Goal: Task Accomplishment & Management: Use online tool/utility

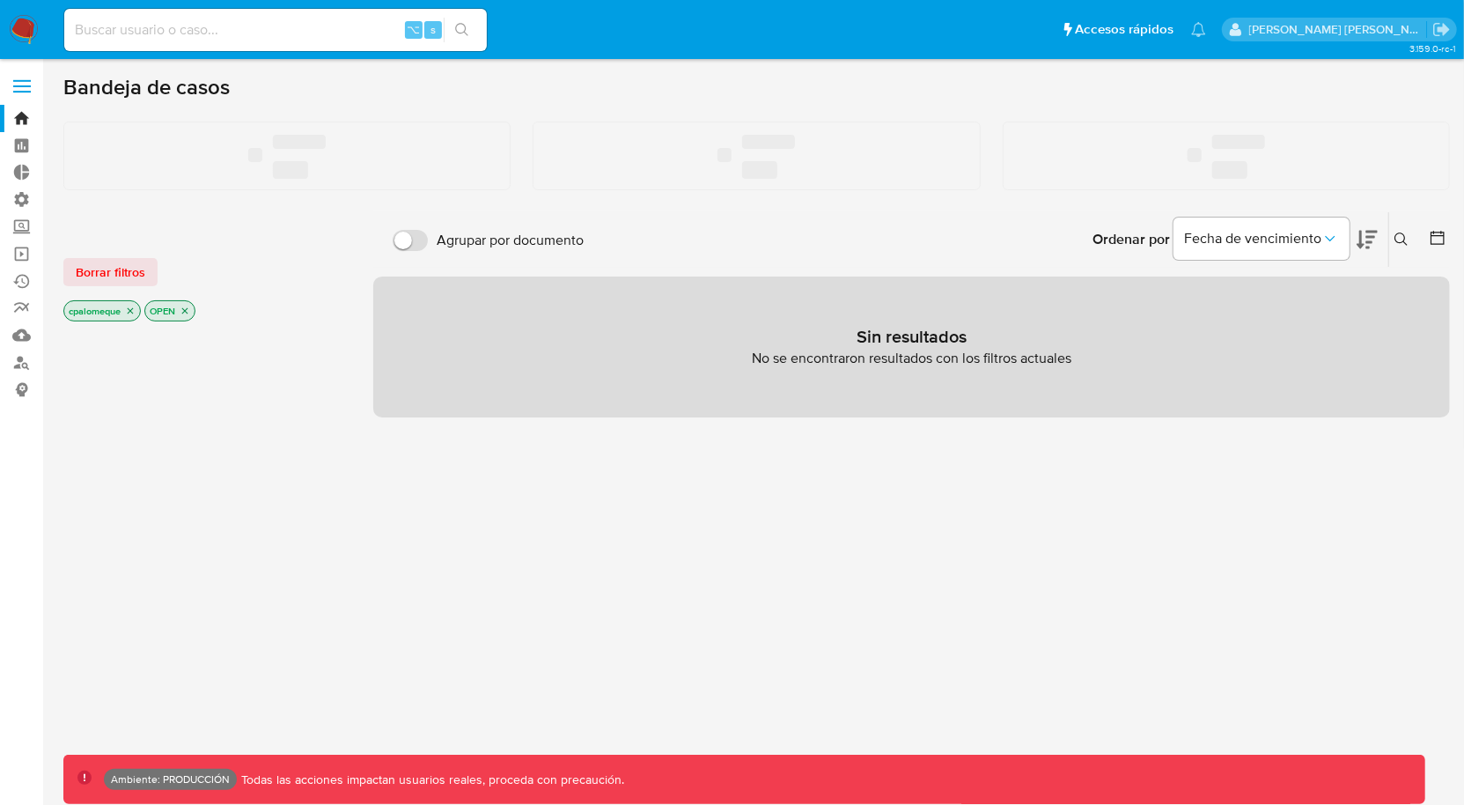
click at [157, 35] on input at bounding box center [275, 29] width 423 height 23
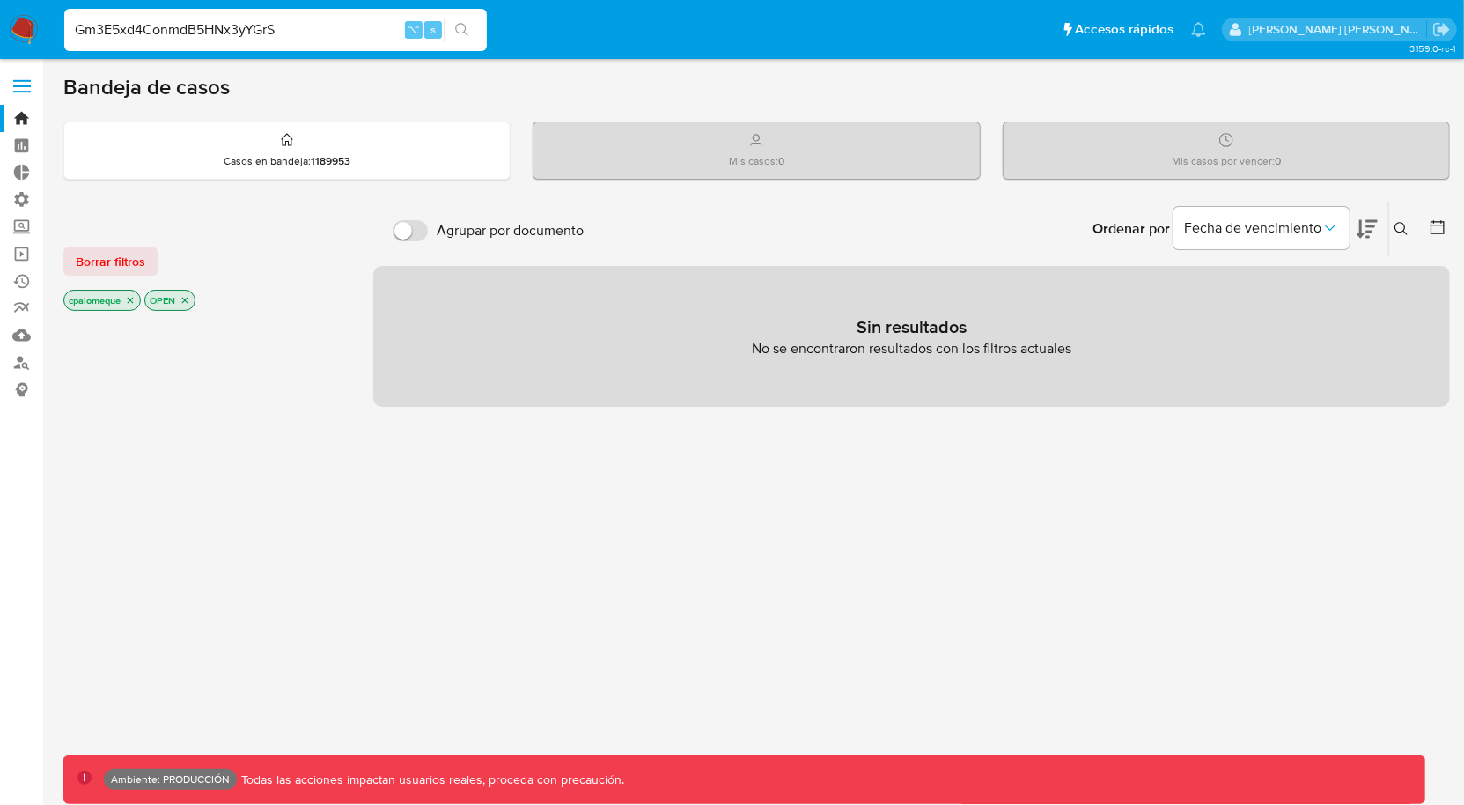
type input "Gm3E5xd4ConmdB5HNx3yYGrS"
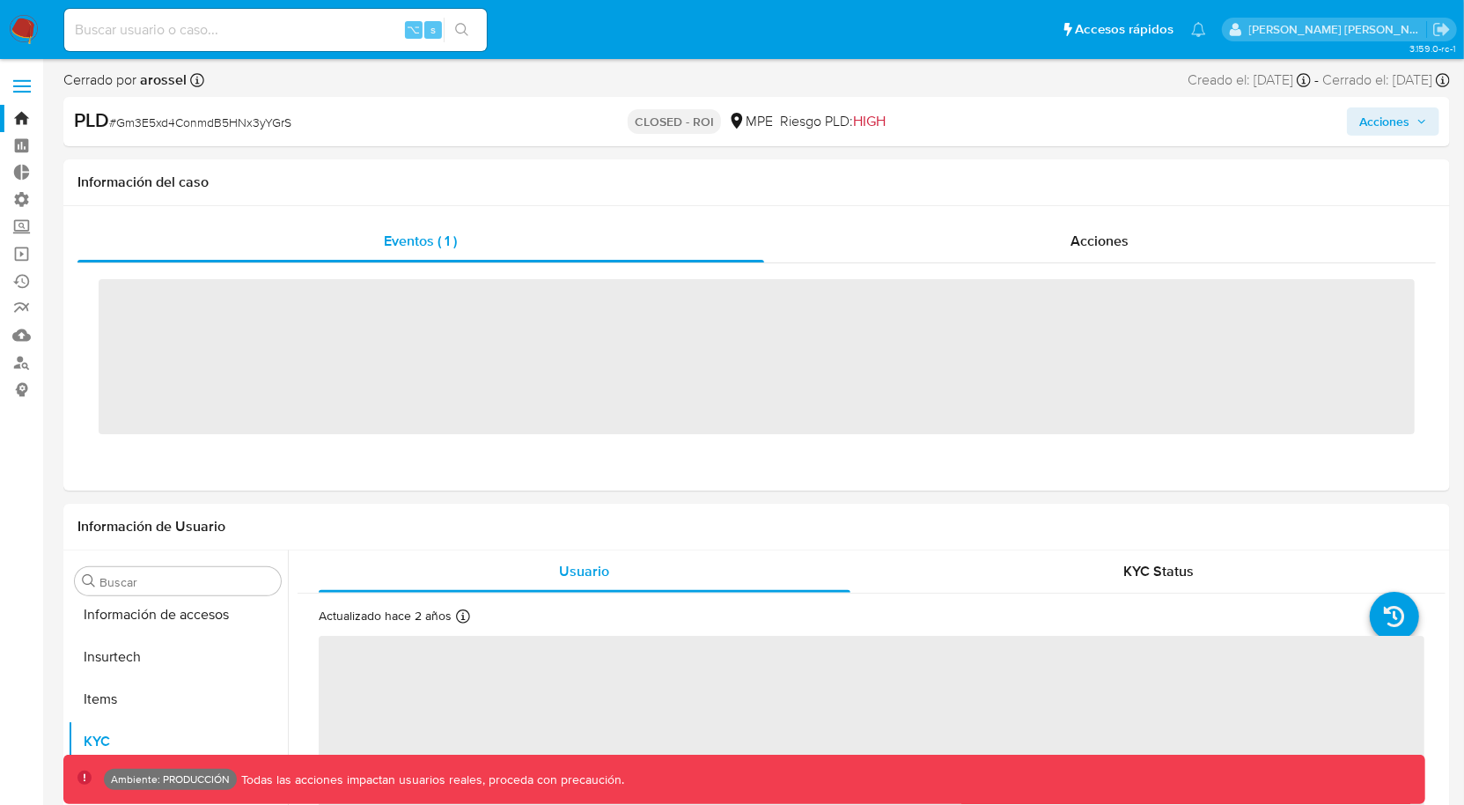
scroll to position [744, 0]
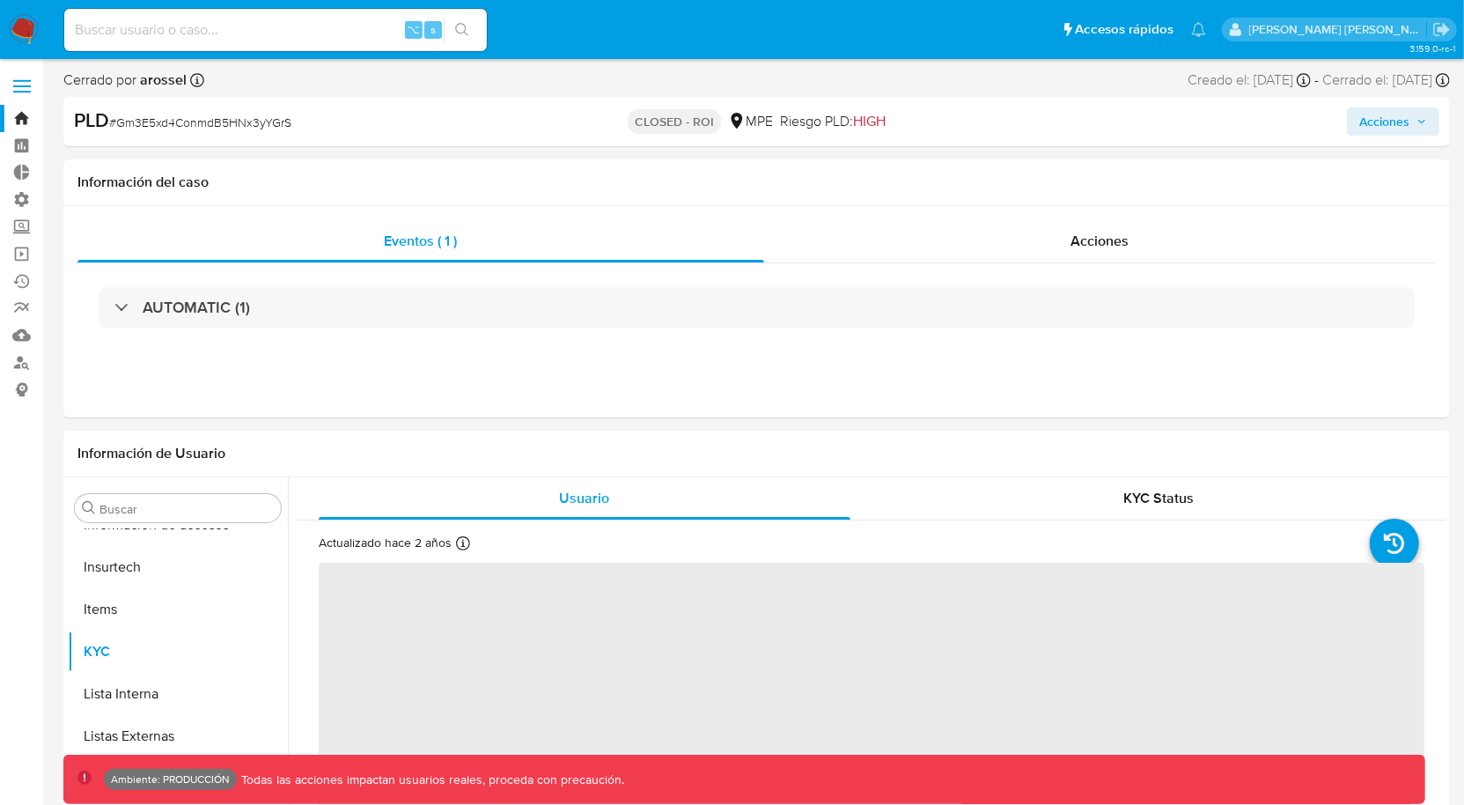
select select "10"
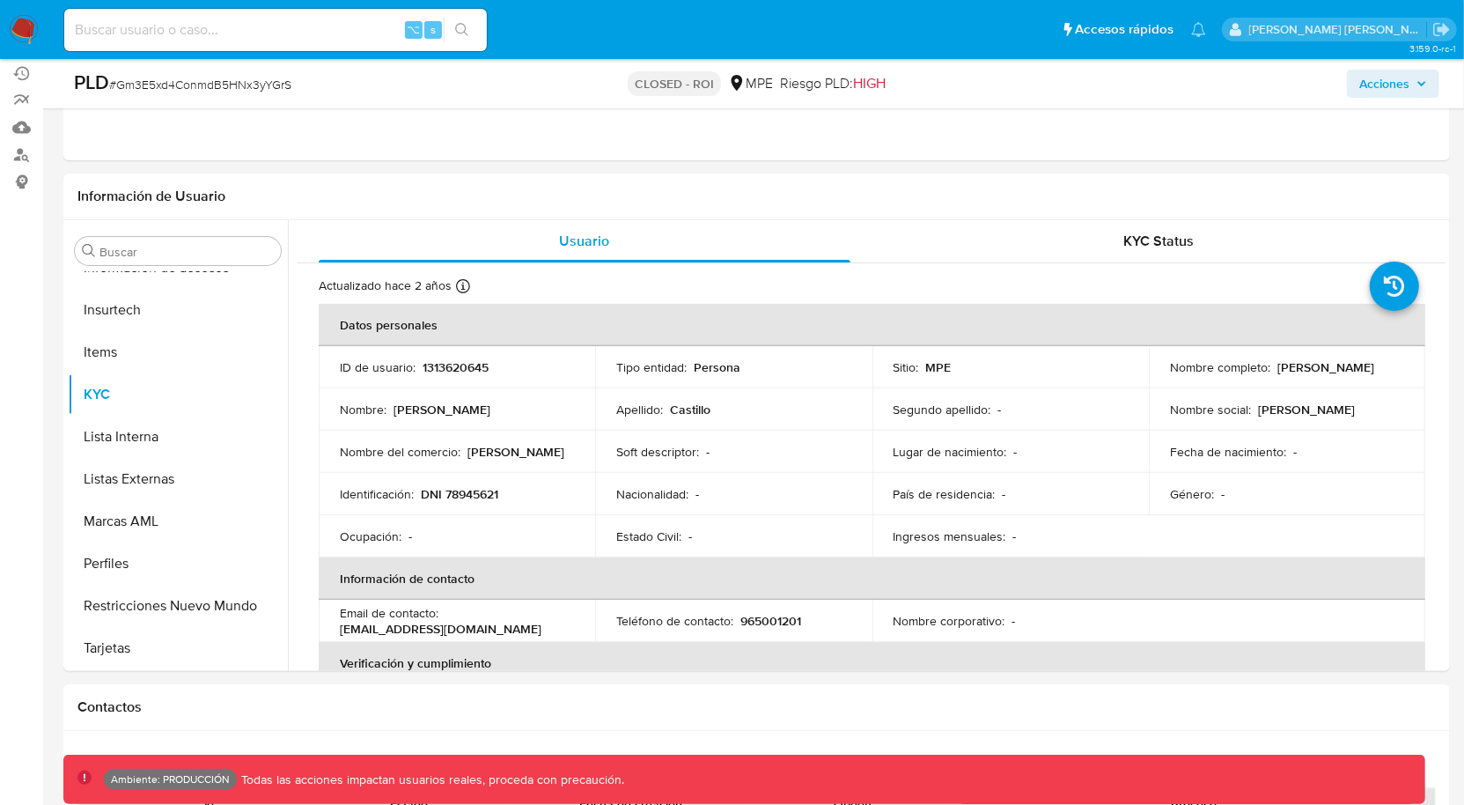
scroll to position [208, 0]
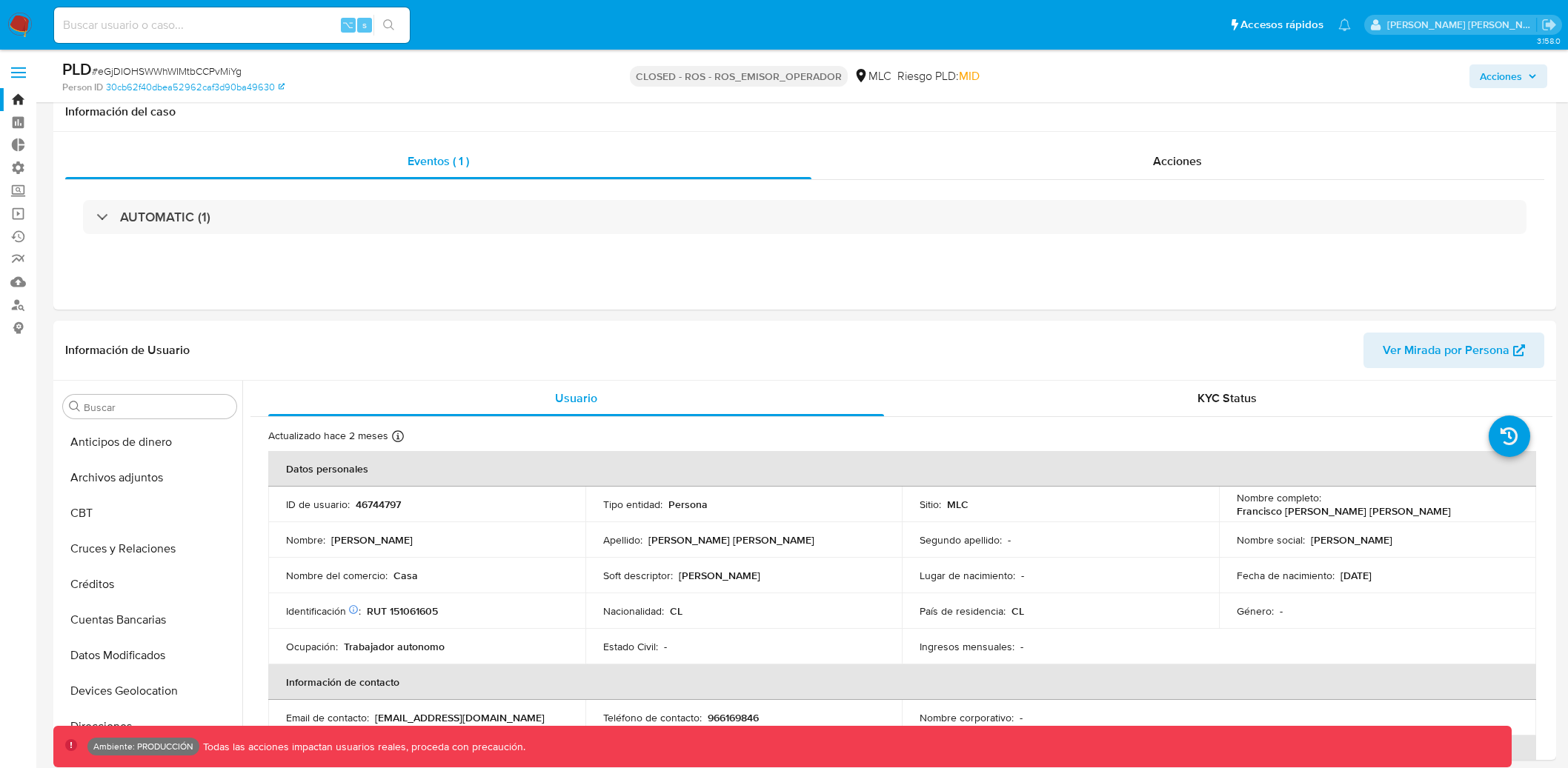
select select "10"
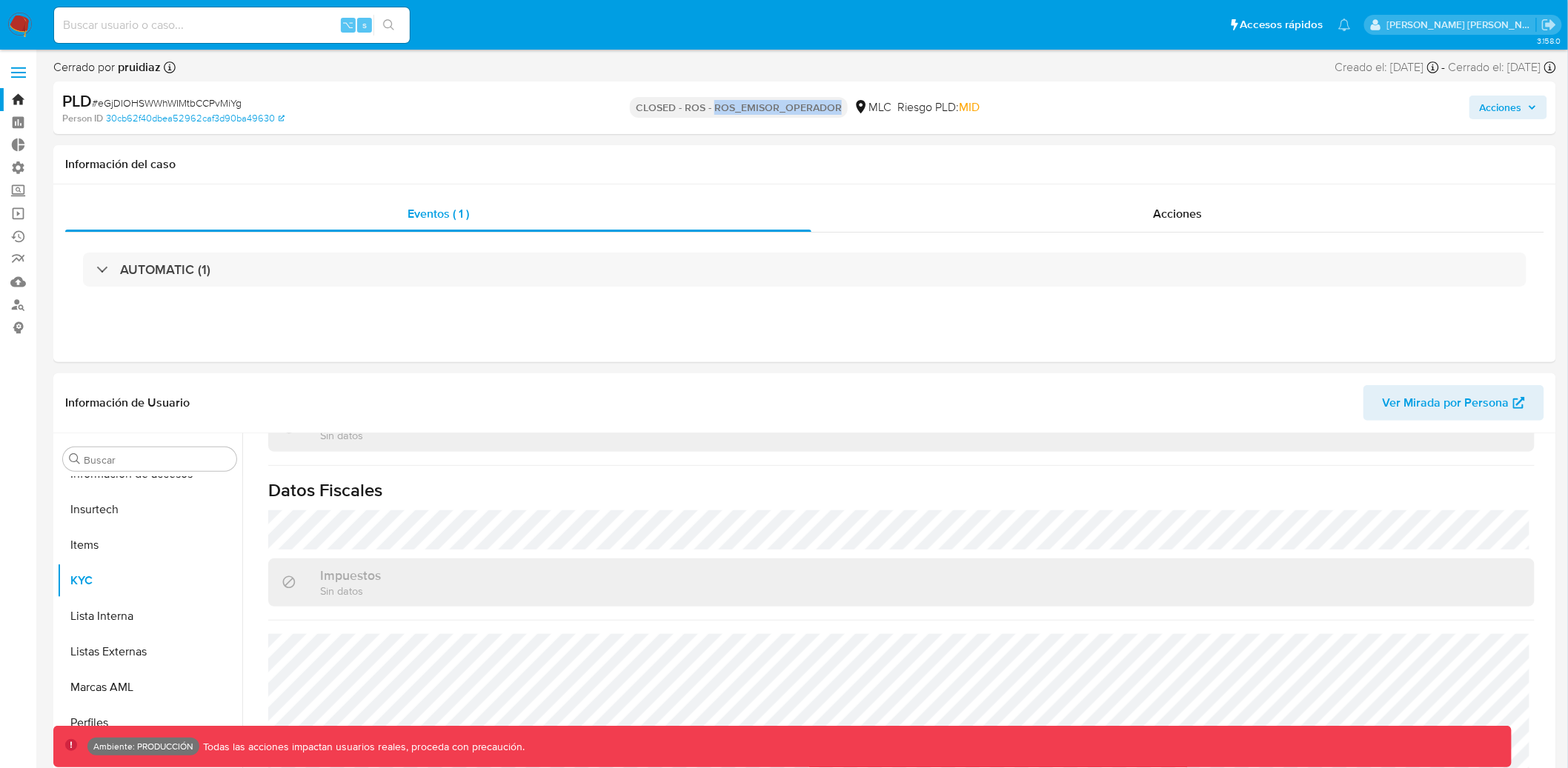
click at [20, 99] on link "Bandeja" at bounding box center [88, 99] width 177 height 23
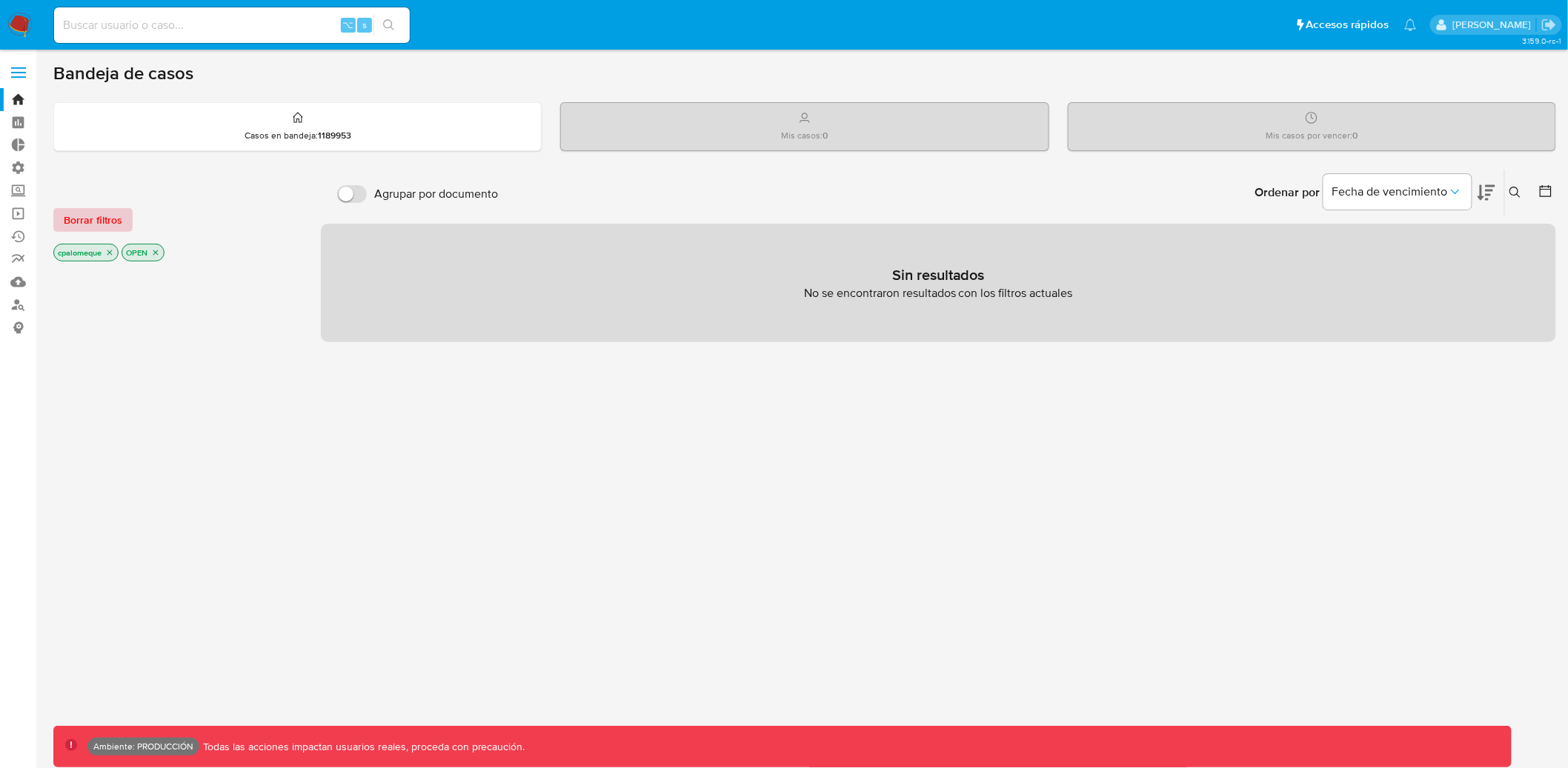
click at [102, 224] on span "Borrar filtros" at bounding box center [93, 220] width 59 height 21
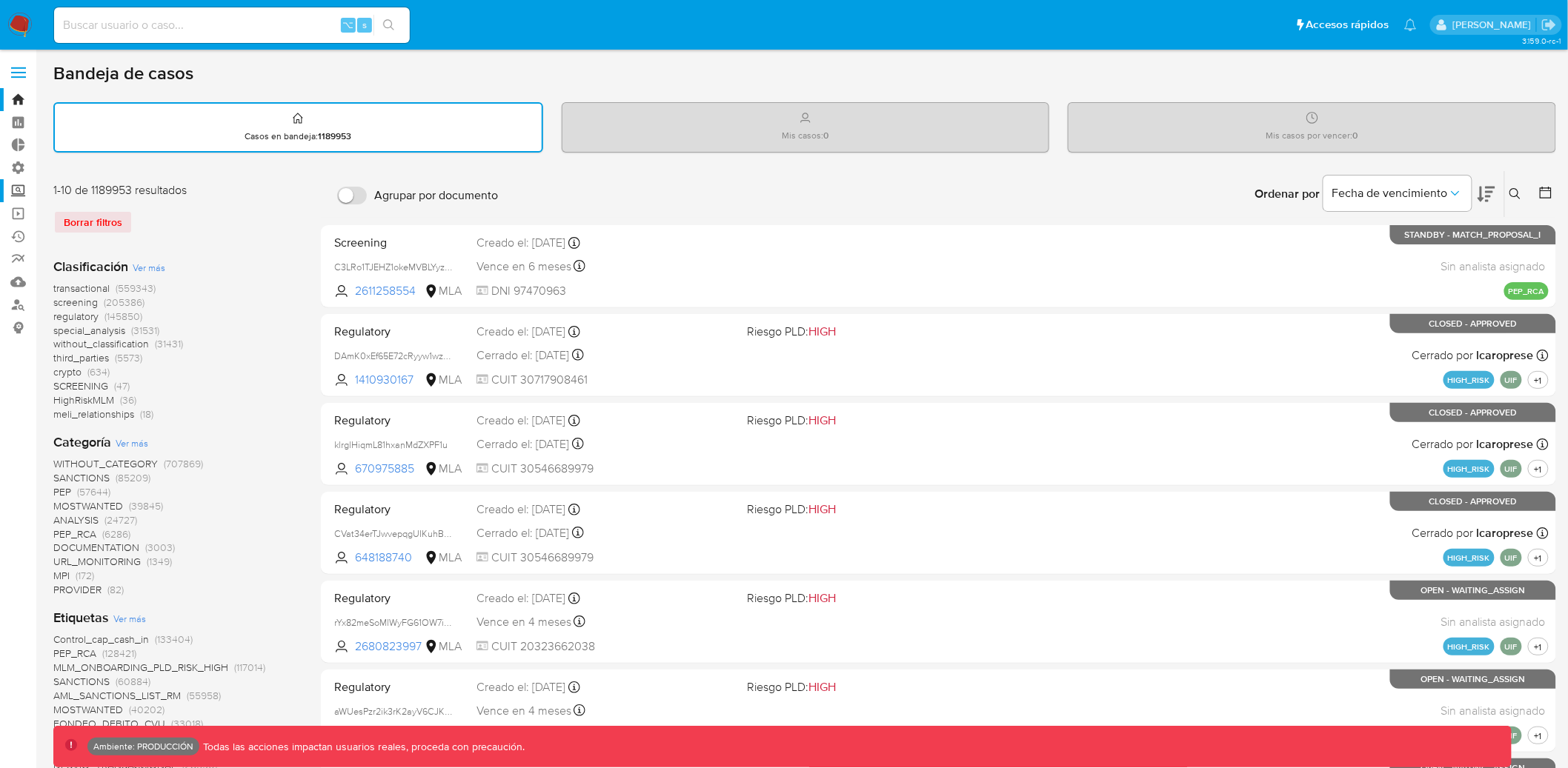
click at [18, 192] on label "Screening" at bounding box center [88, 190] width 177 height 23
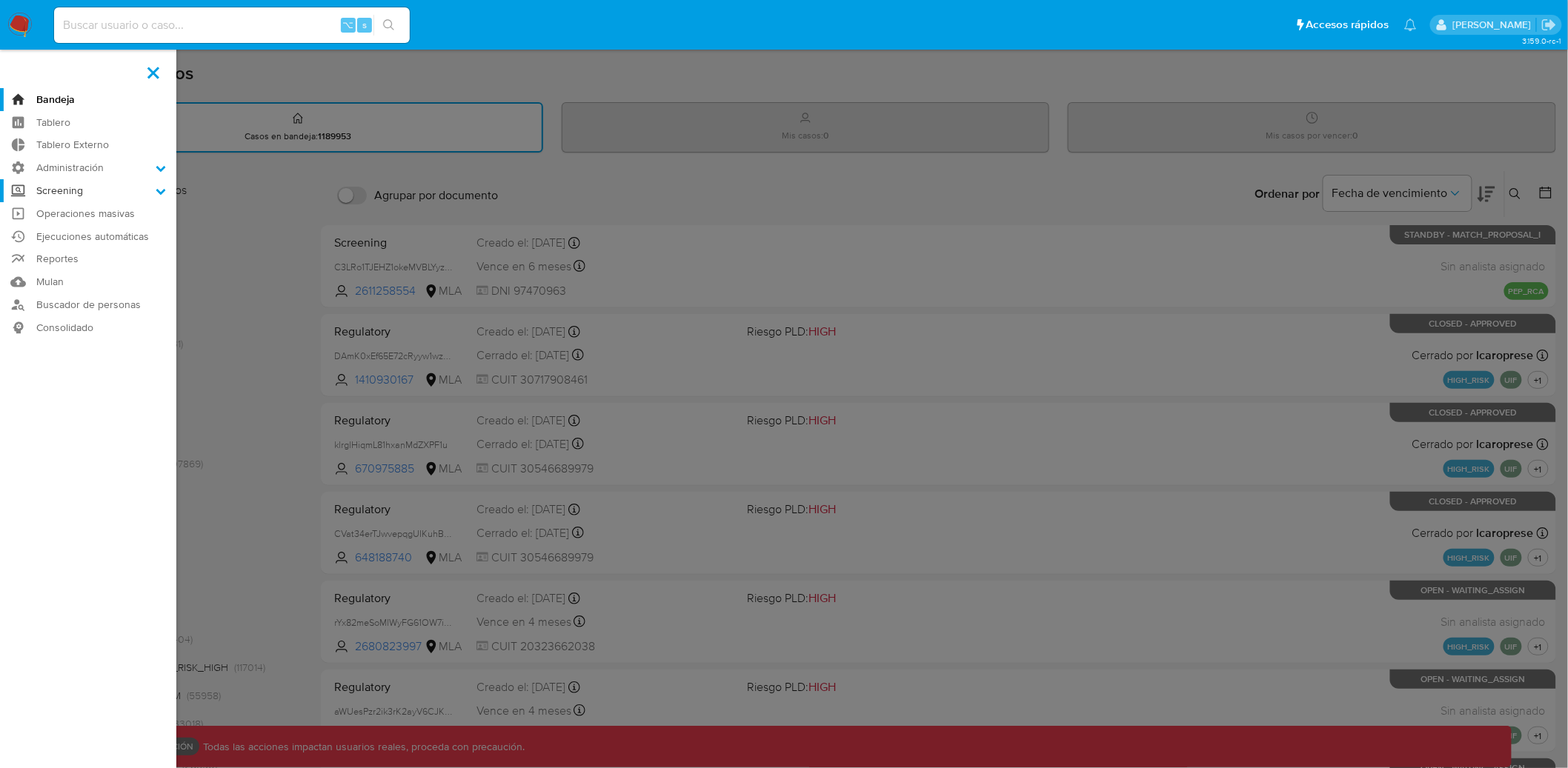
click at [0, 0] on input "Screening" at bounding box center [0, 0] width 0 height 0
click at [18, 192] on label "Screening" at bounding box center [88, 190] width 177 height 23
click at [0, 0] on input "Screening" at bounding box center [0, 0] width 0 height 0
click at [19, 305] on link "Operaciones masivas" at bounding box center [88, 306] width 177 height 23
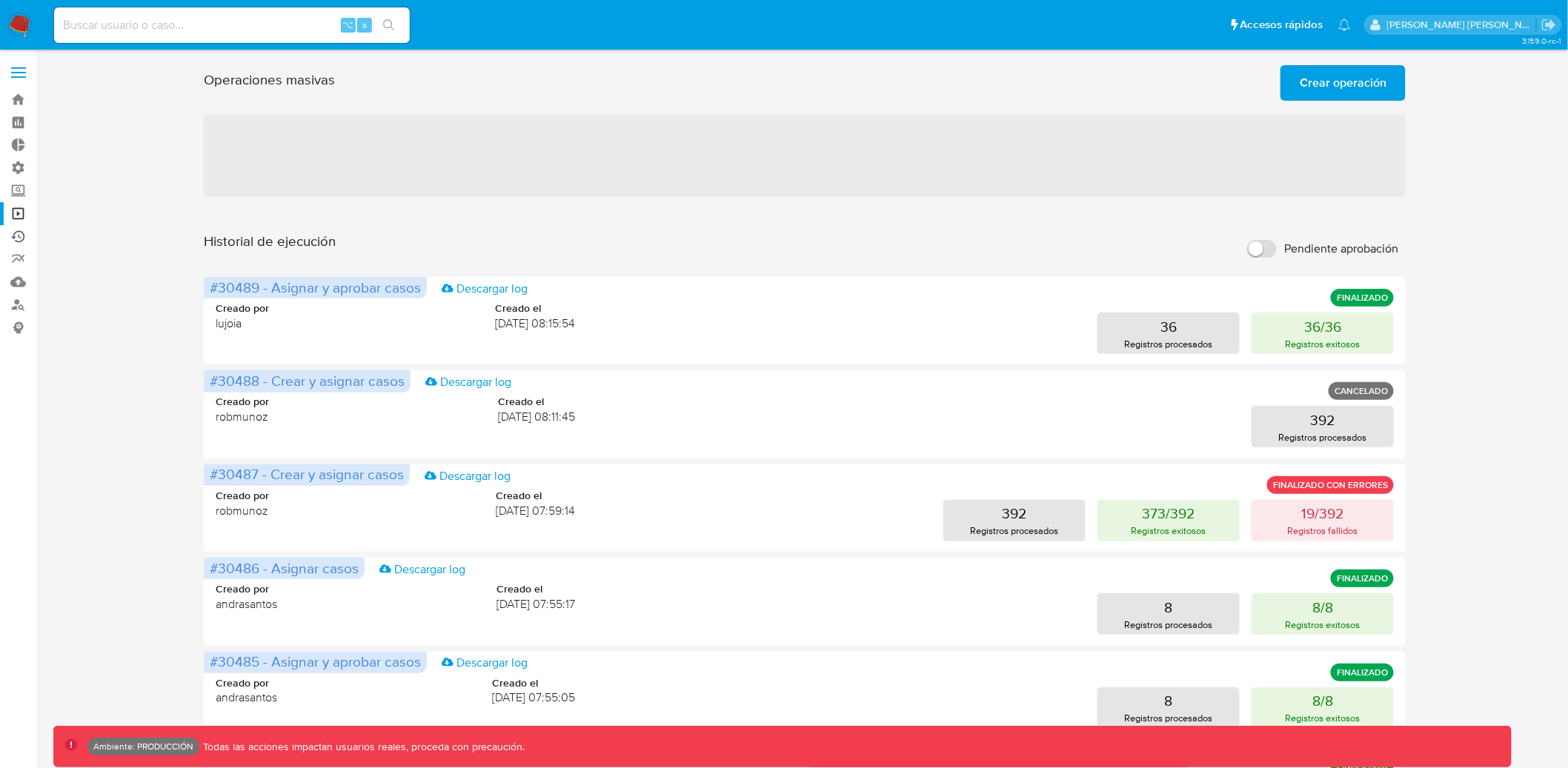
click at [22, 237] on link "Ejecuciones automáticas" at bounding box center [88, 236] width 177 height 23
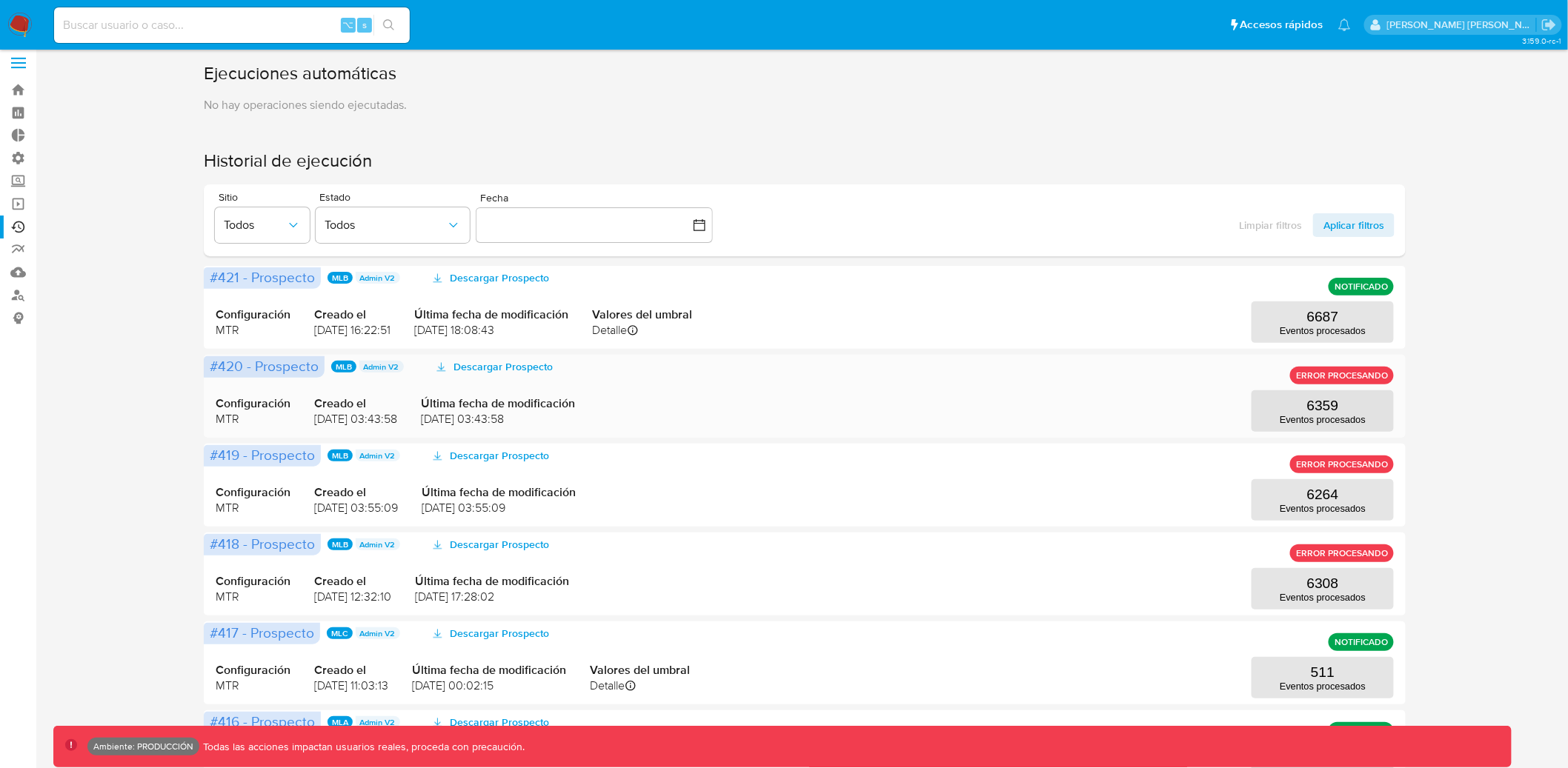
scroll to position [13, 0]
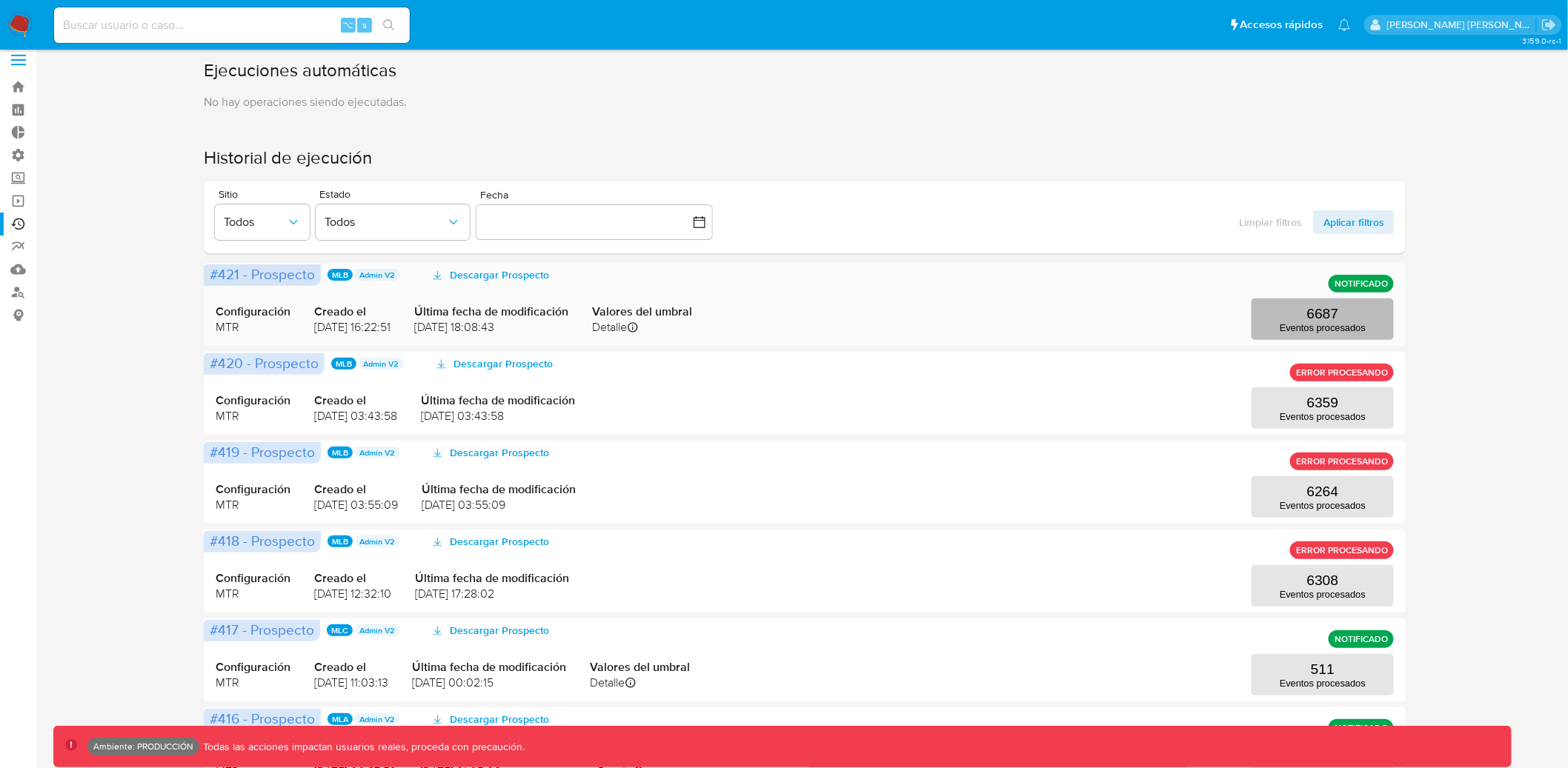
click at [1300, 313] on button "6687 Eventos procesados" at bounding box center [1322, 319] width 142 height 41
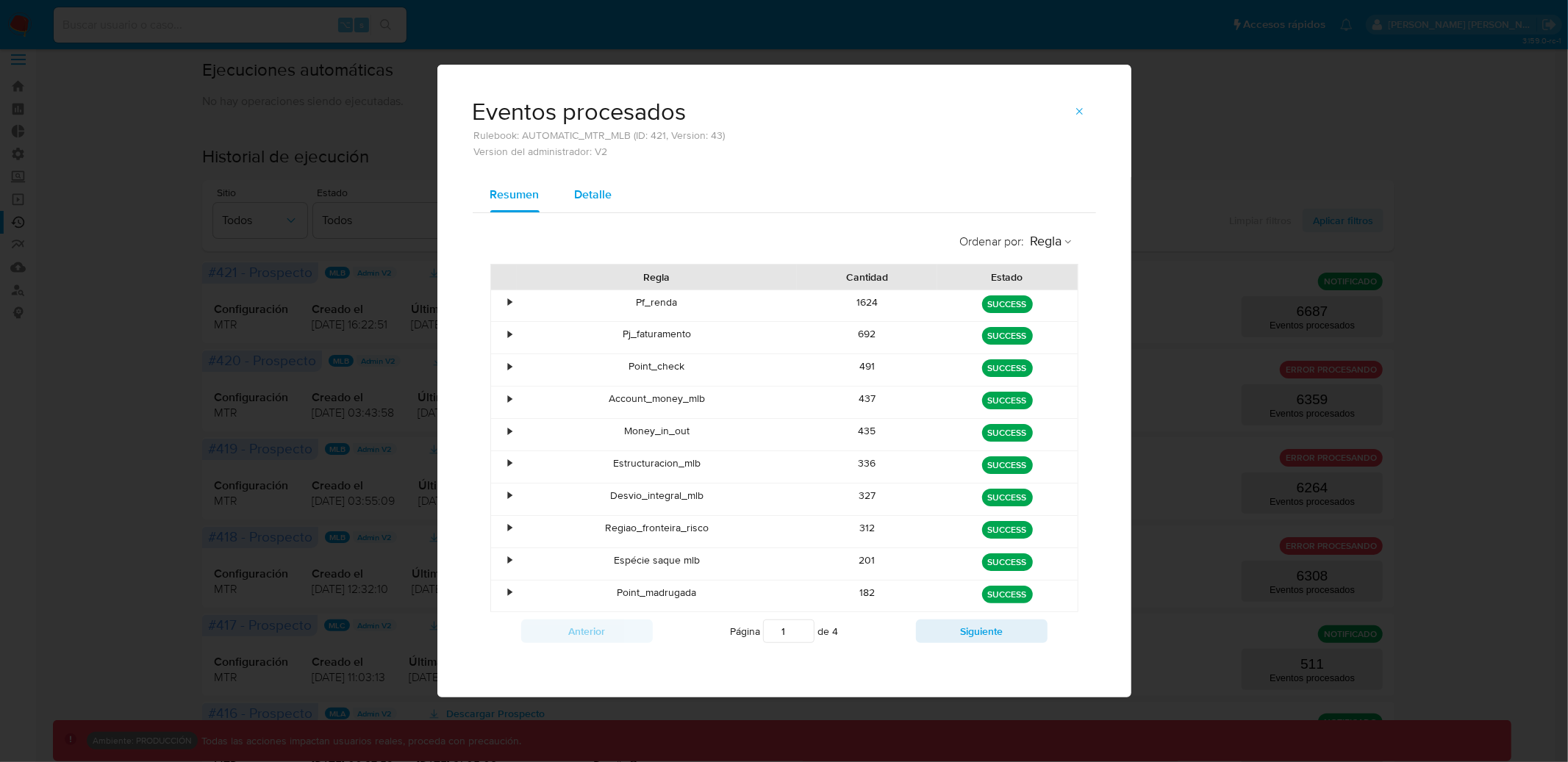
click at [596, 199] on span "Detalle" at bounding box center [593, 194] width 38 height 17
select select "10"
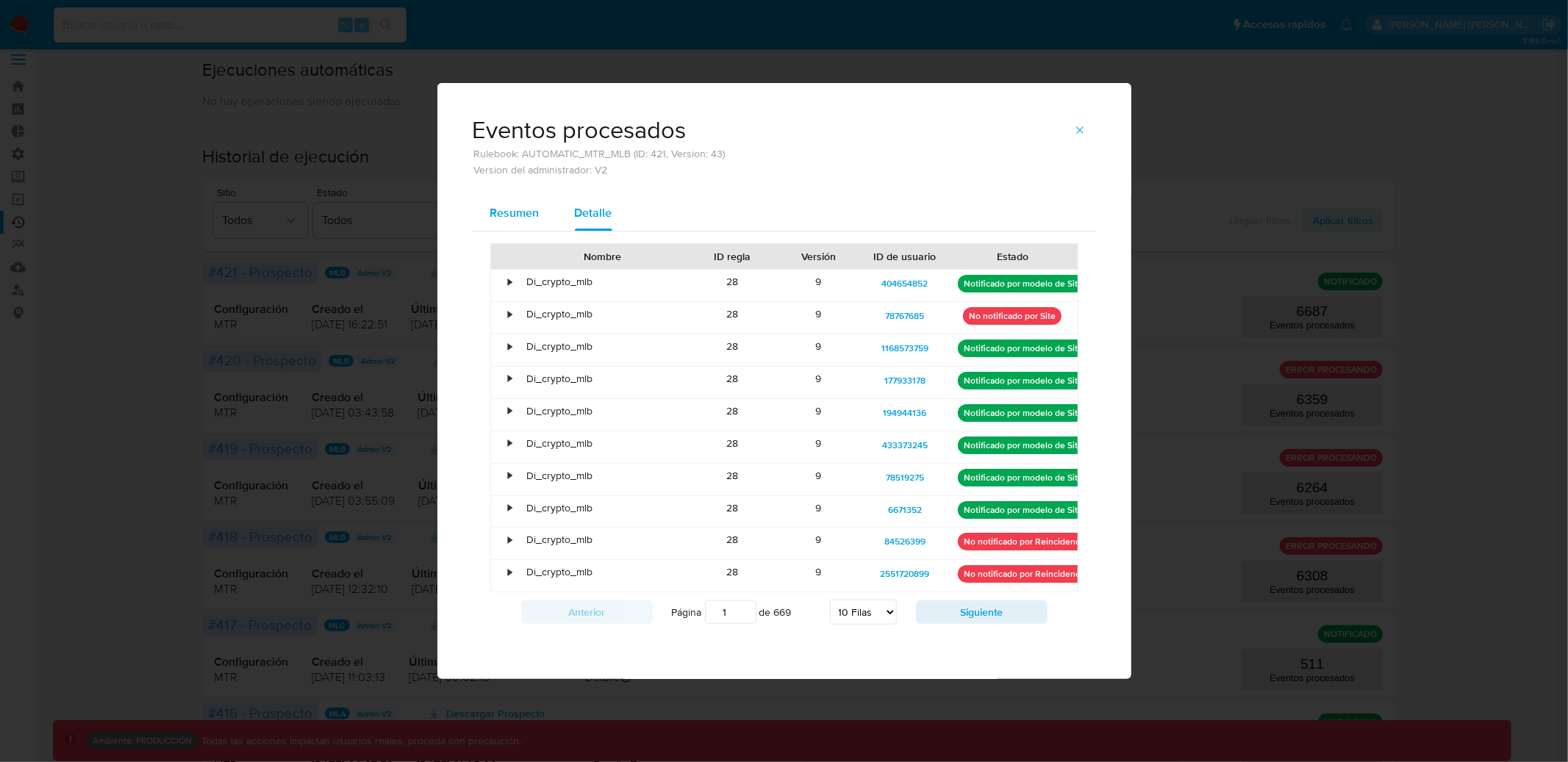
click at [529, 221] on span "Resumen" at bounding box center [514, 213] width 49 height 17
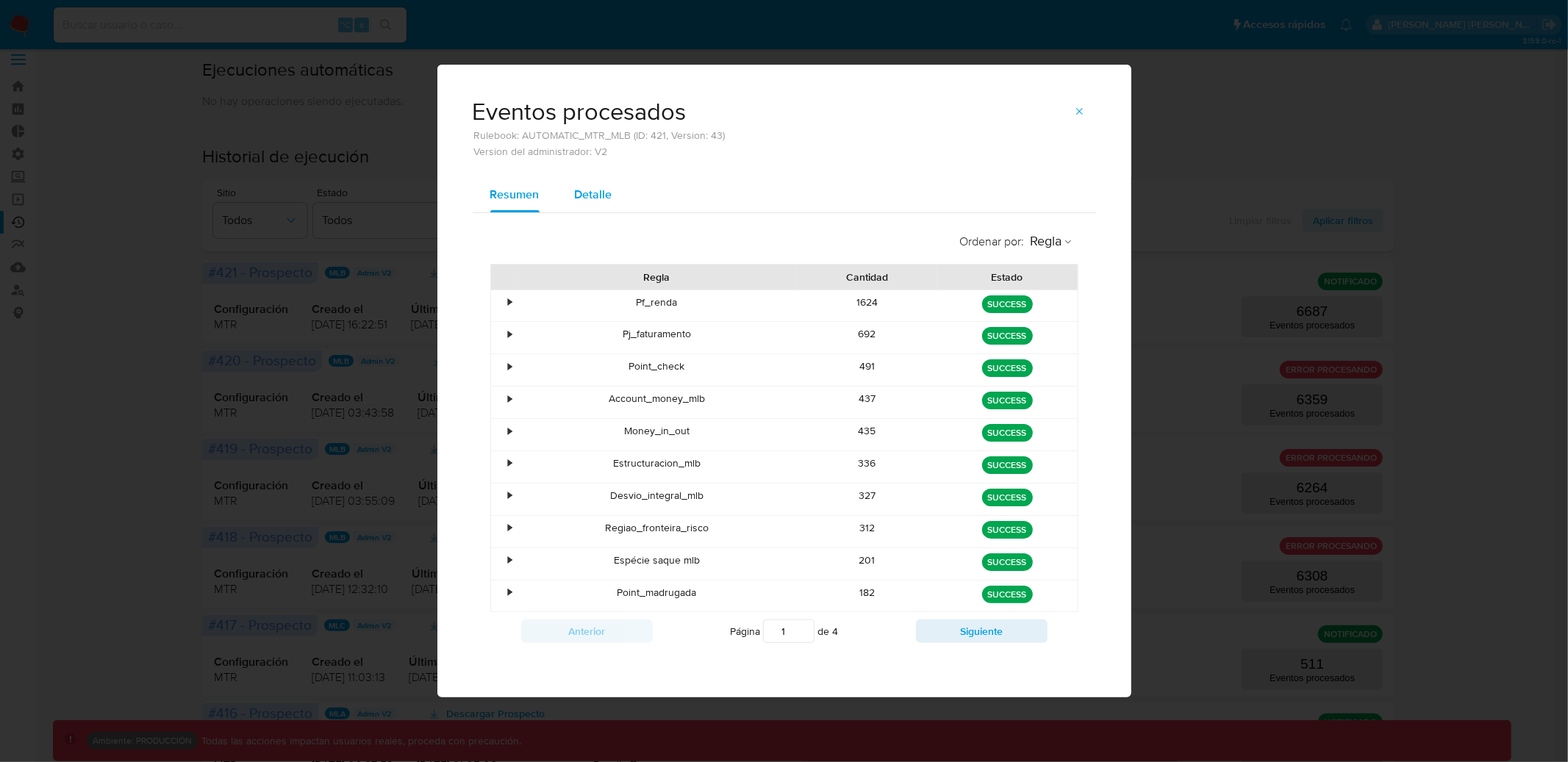
click at [587, 195] on span "Detalle" at bounding box center [593, 194] width 38 height 17
select select "10"
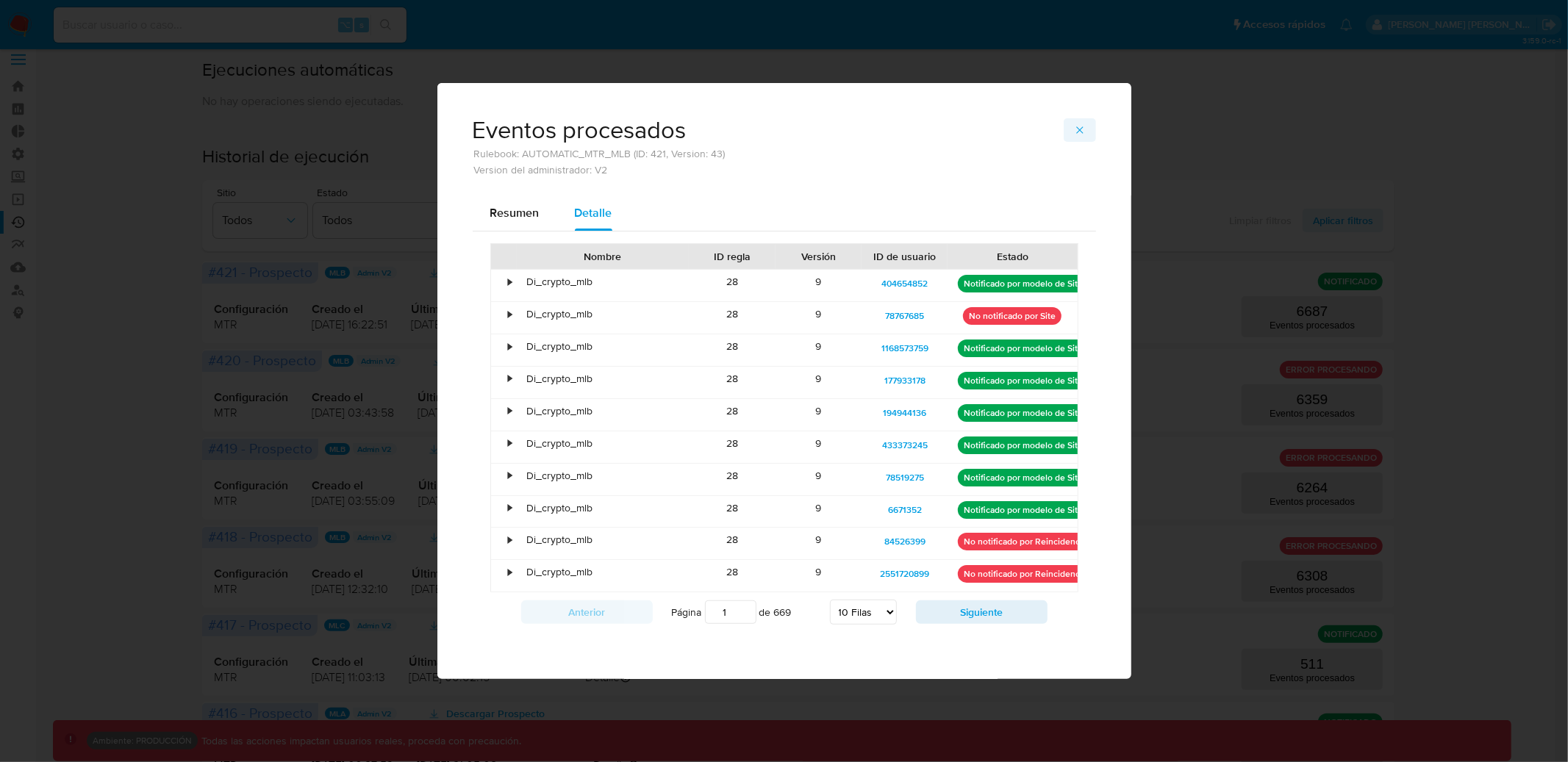
click at [1081, 134] on icon "button" at bounding box center [1080, 130] width 12 height 12
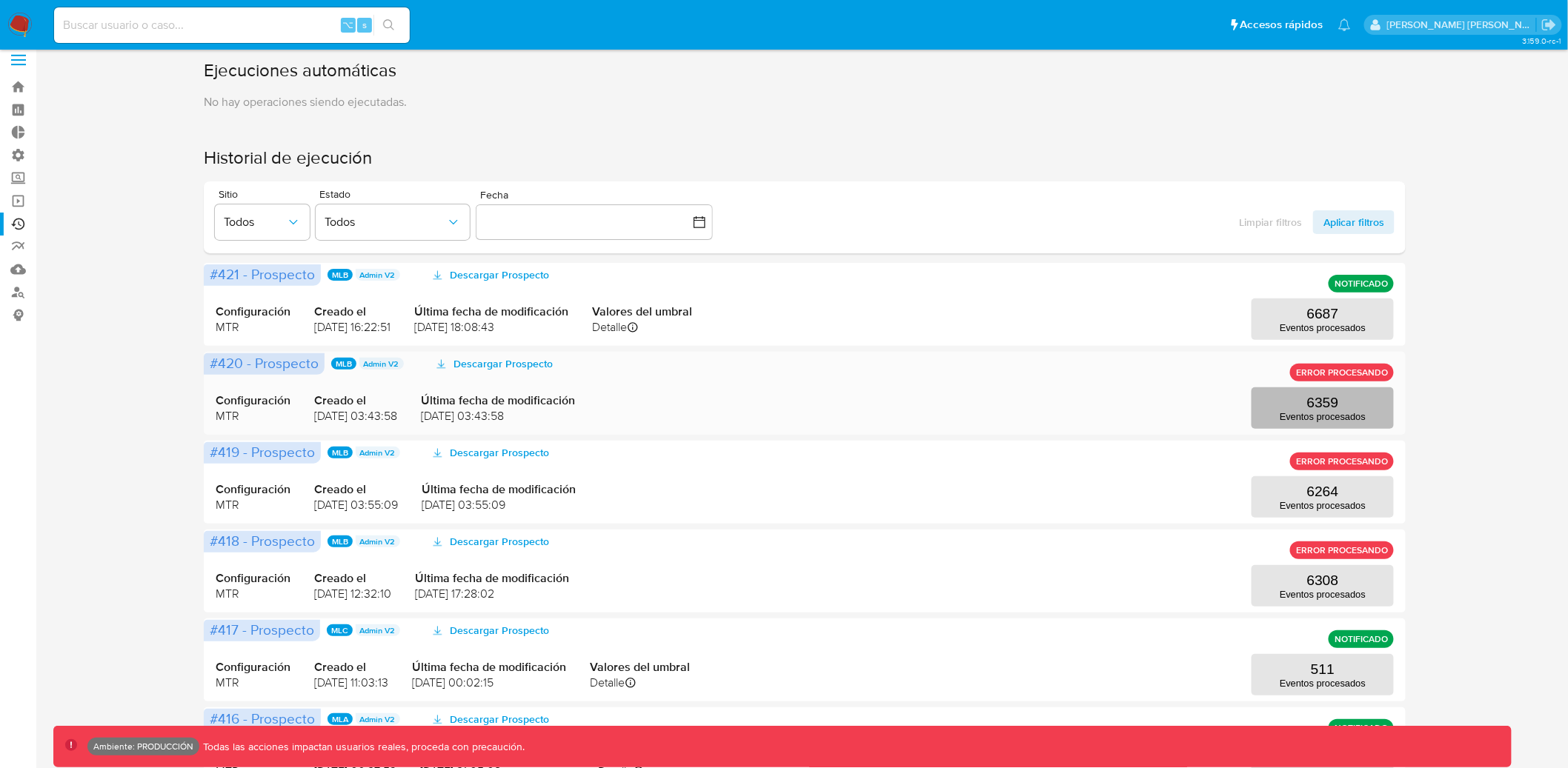
click at [1321, 411] on p "Eventos procesados" at bounding box center [1322, 416] width 86 height 11
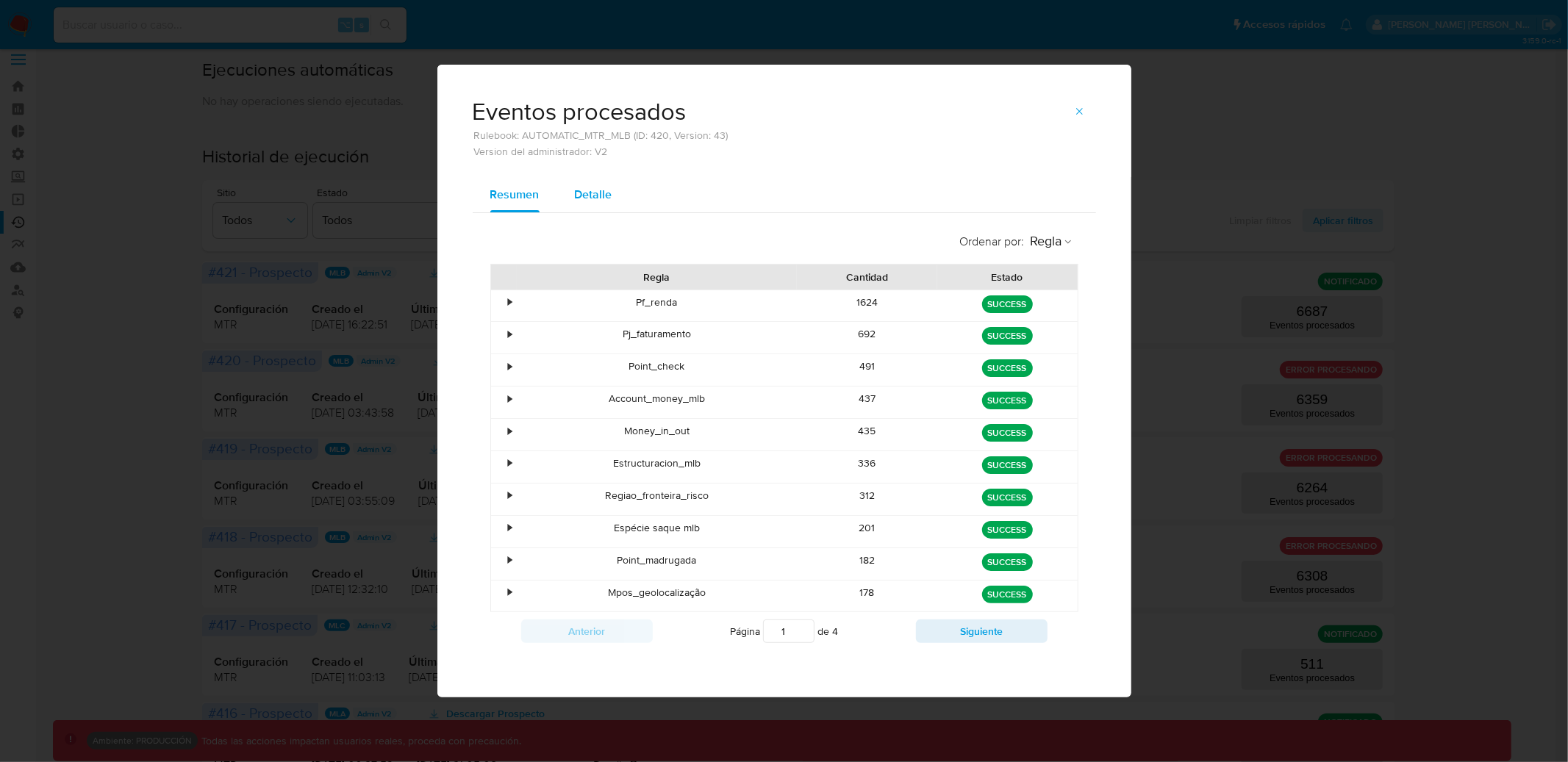
click at [615, 194] on button "Detalle" at bounding box center [593, 194] width 73 height 35
select select "10"
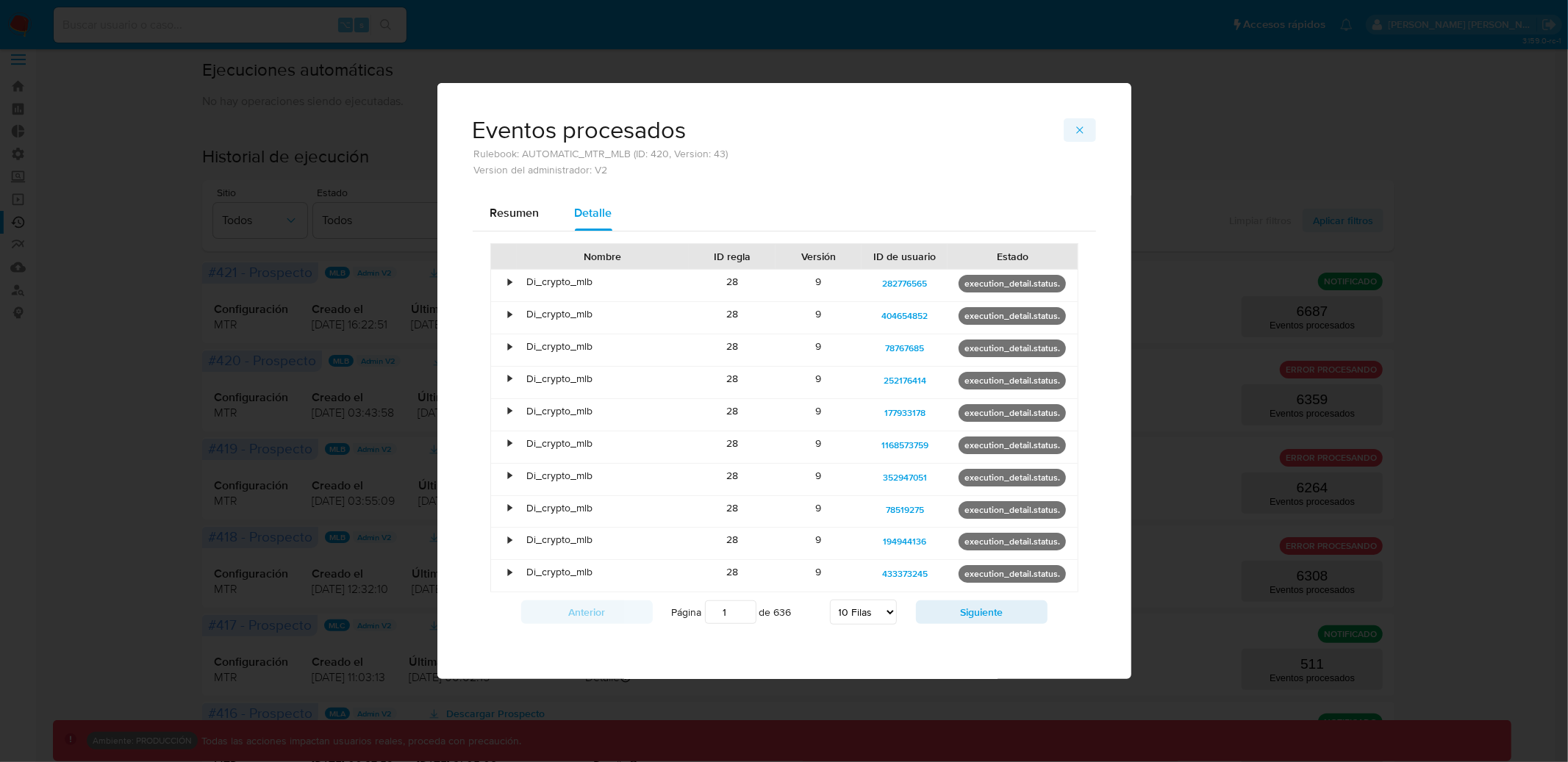
click at [1079, 135] on icon "button" at bounding box center [1080, 130] width 12 height 12
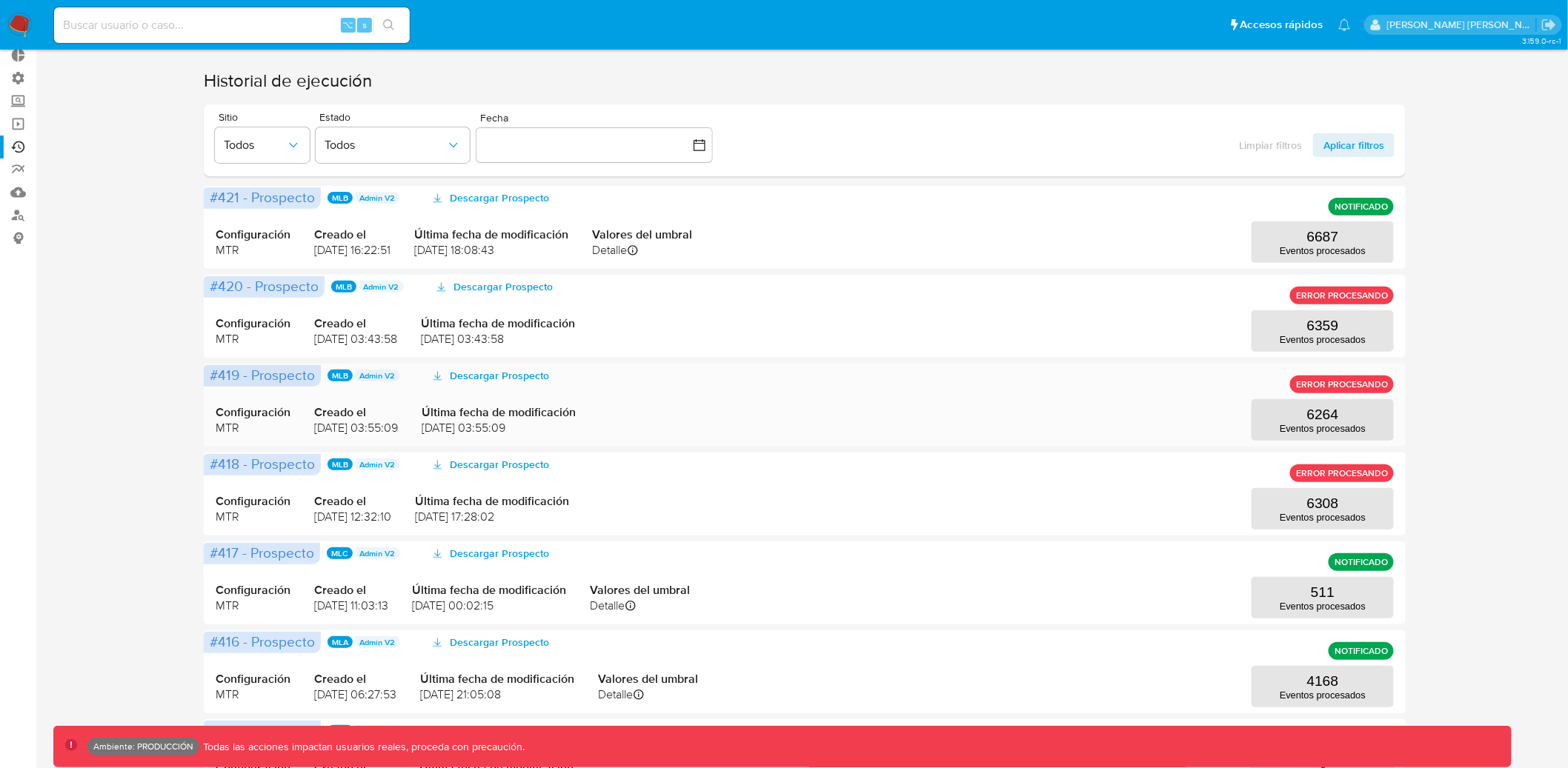
scroll to position [70, 0]
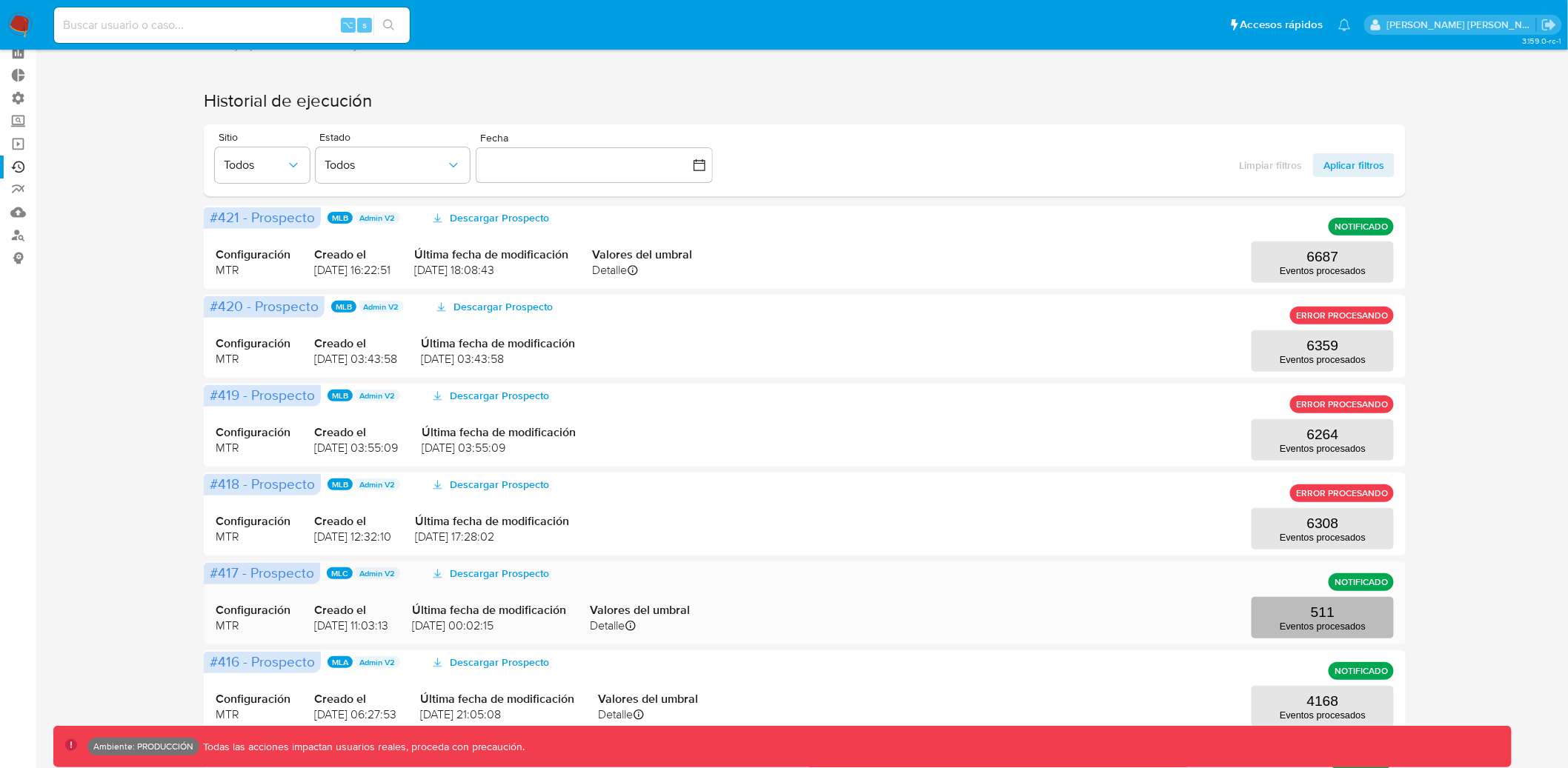
click at [1330, 616] on p "511" at bounding box center [1322, 612] width 24 height 16
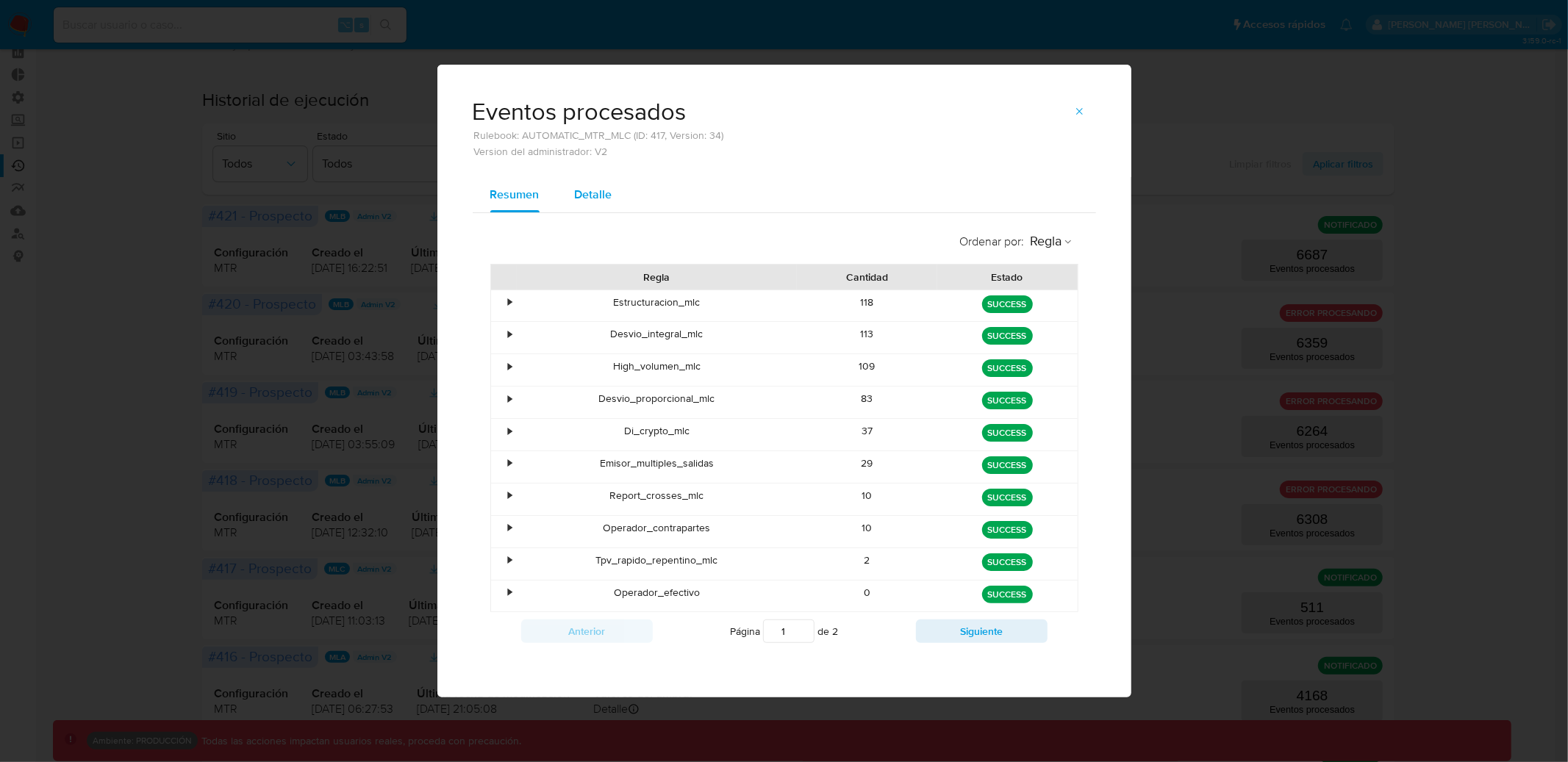
click at [599, 199] on span "Detalle" at bounding box center [593, 194] width 38 height 17
select select "10"
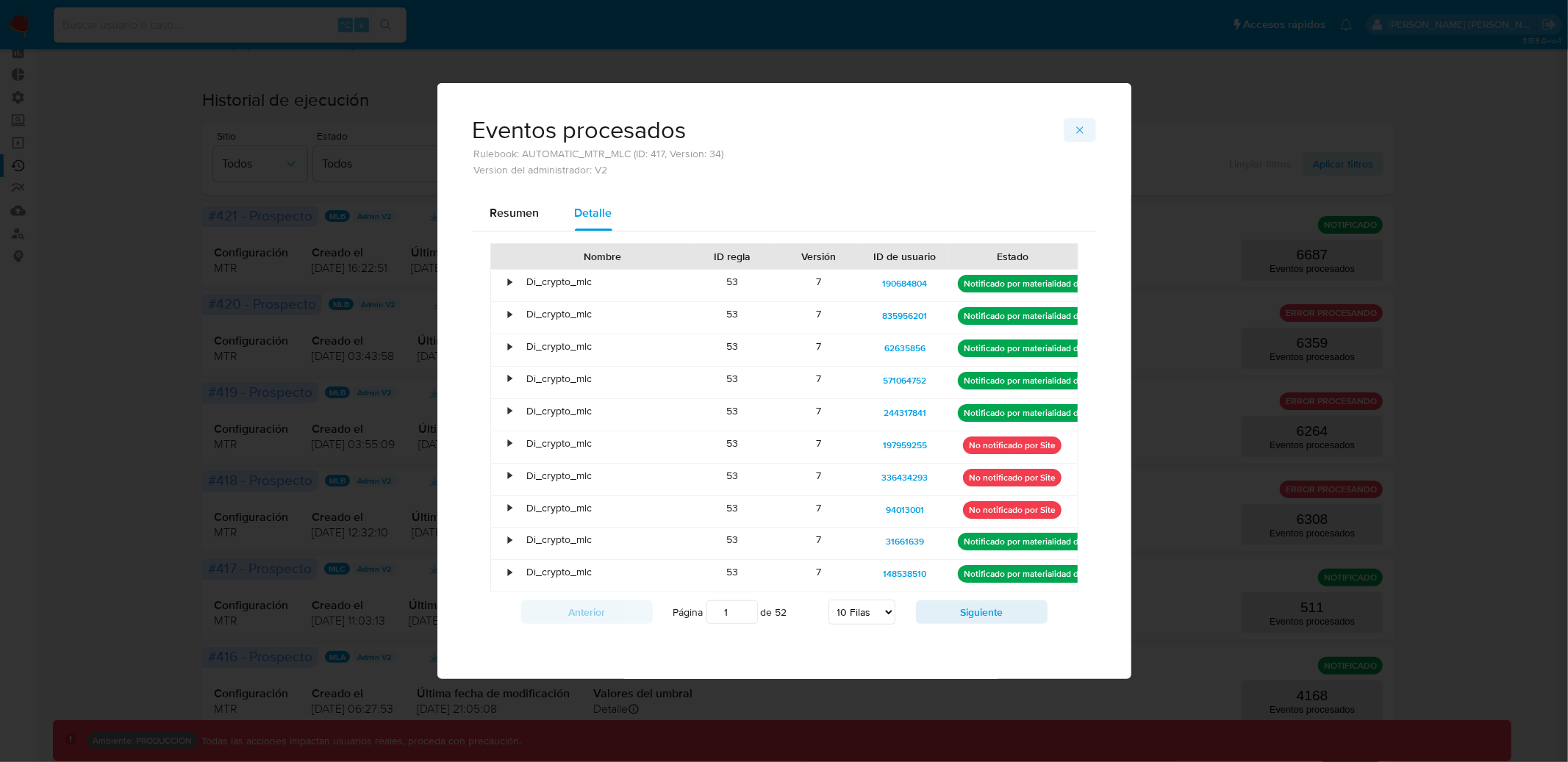
click at [1081, 130] on icon "button" at bounding box center [1080, 129] width 7 height 7
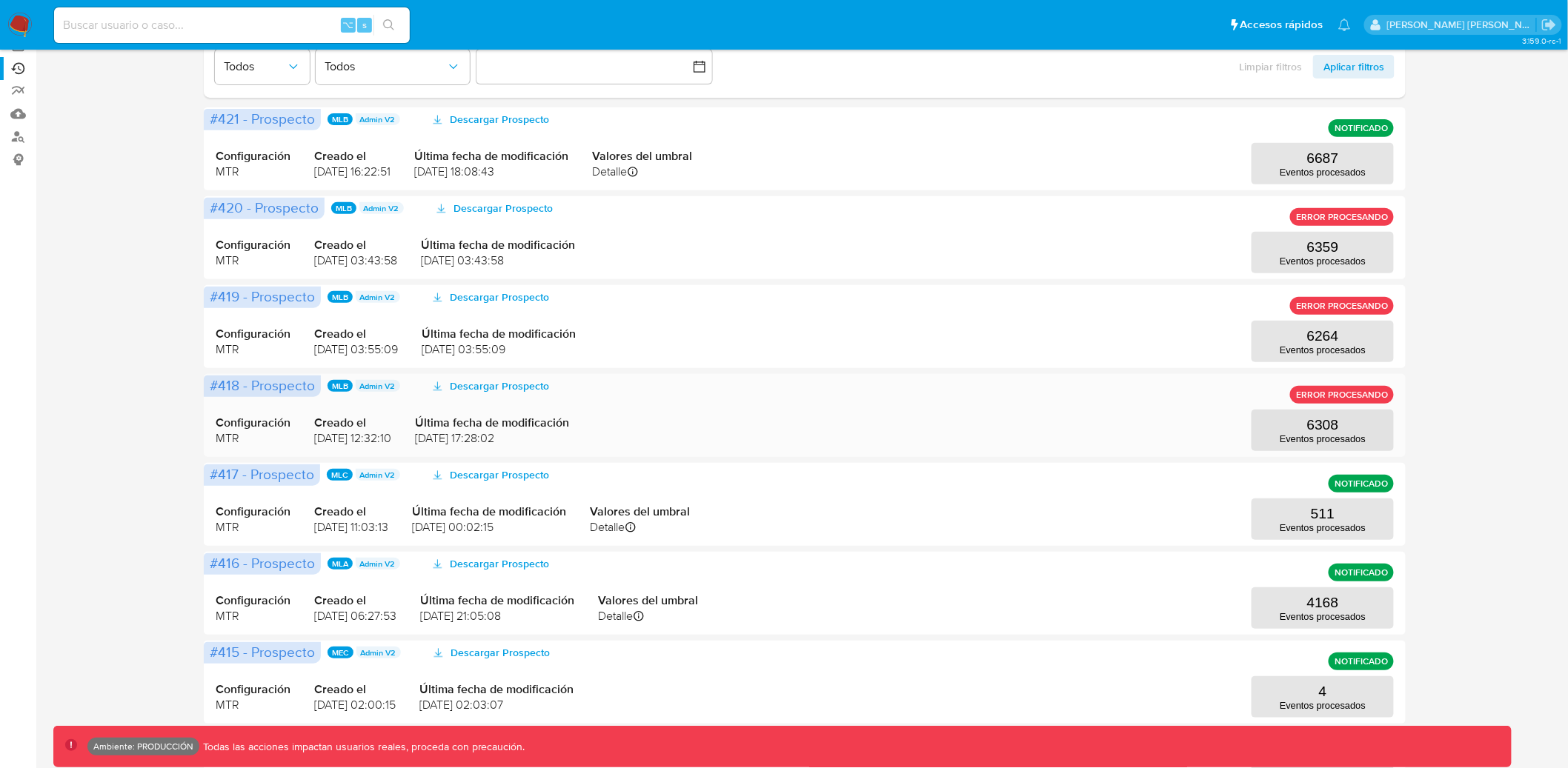
scroll to position [196, 0]
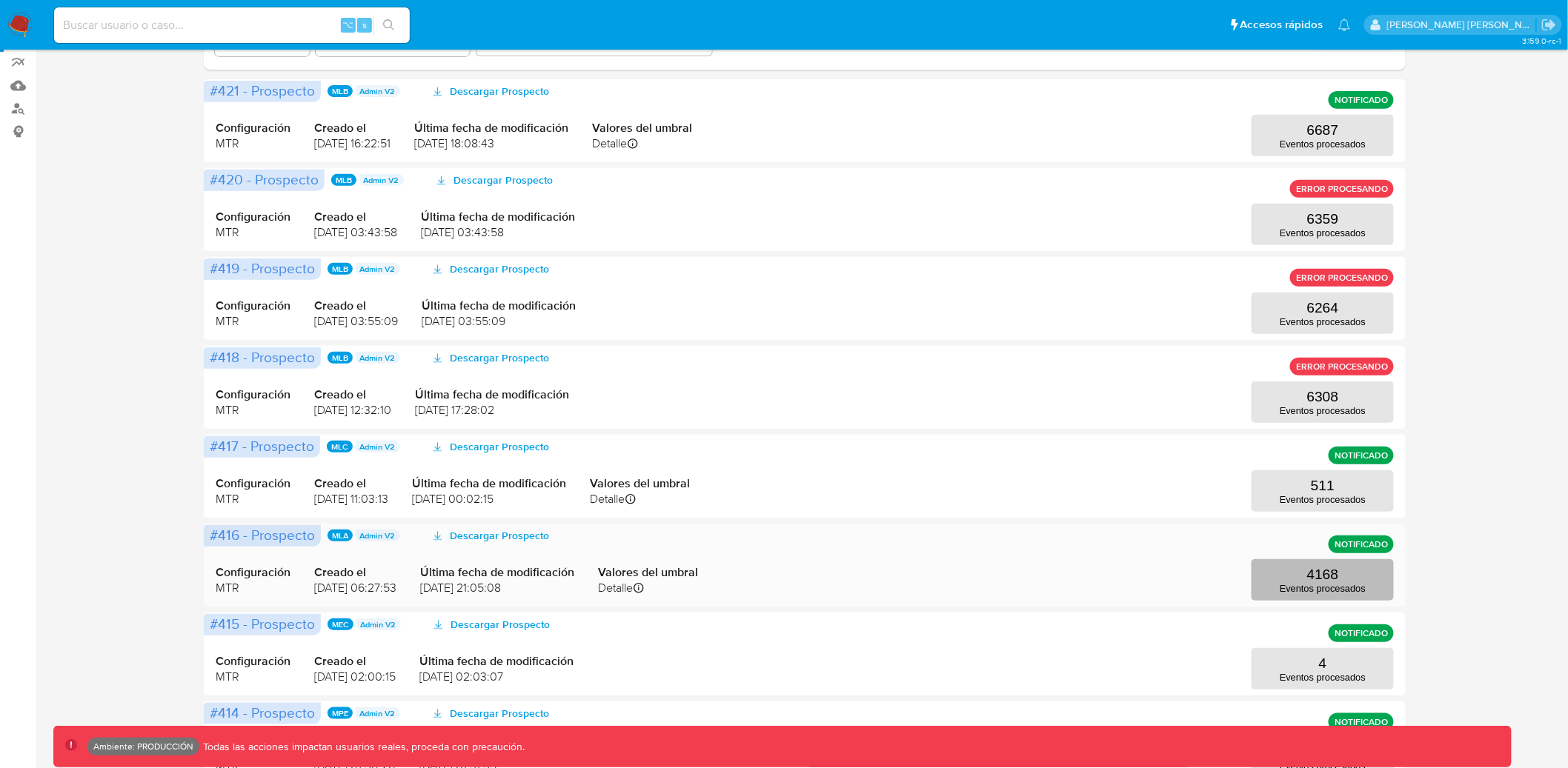
click at [1358, 585] on p "Eventos procesados" at bounding box center [1322, 588] width 86 height 11
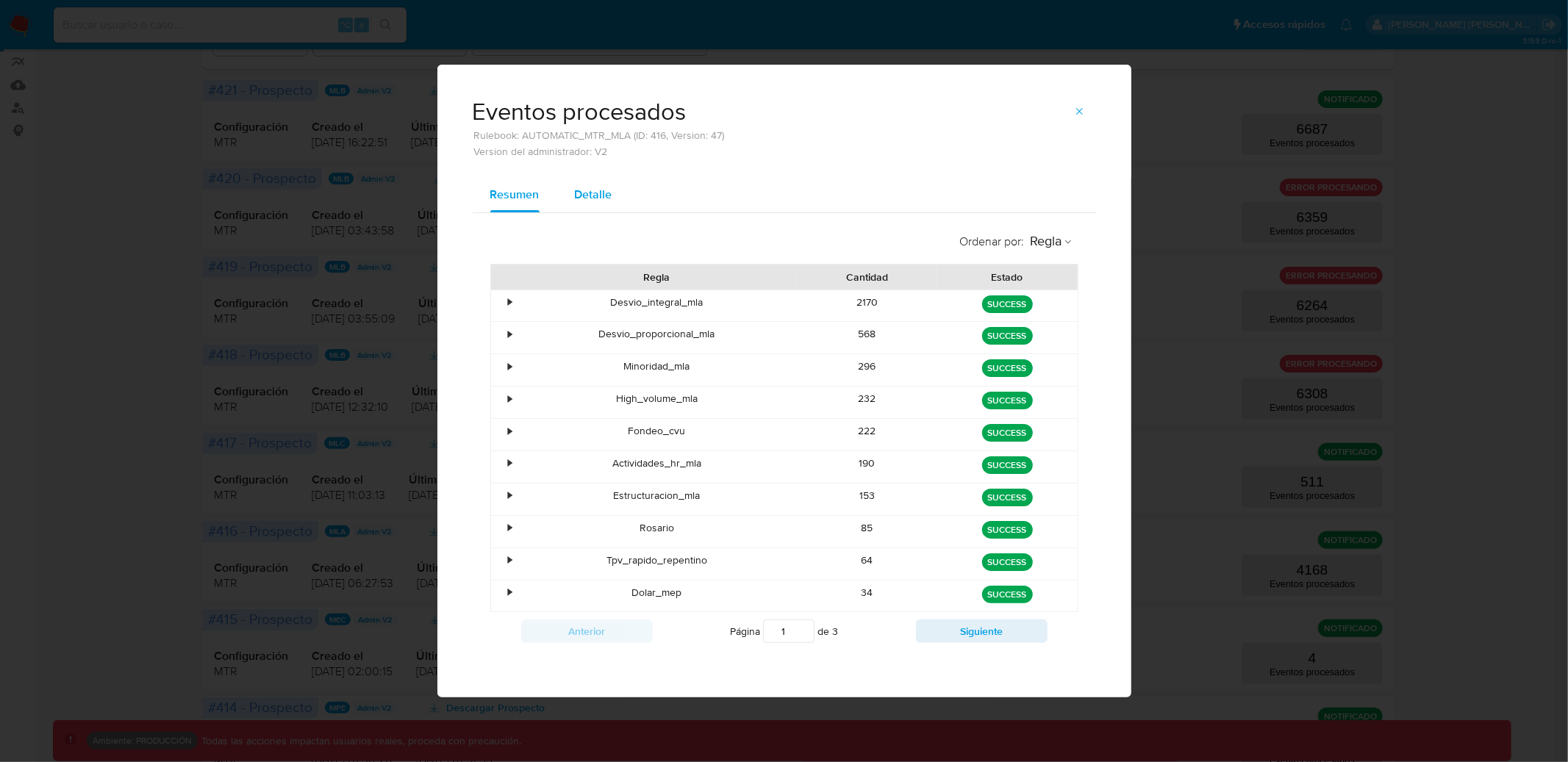
click at [599, 203] on span "Detalle" at bounding box center [593, 194] width 38 height 17
select select "10"
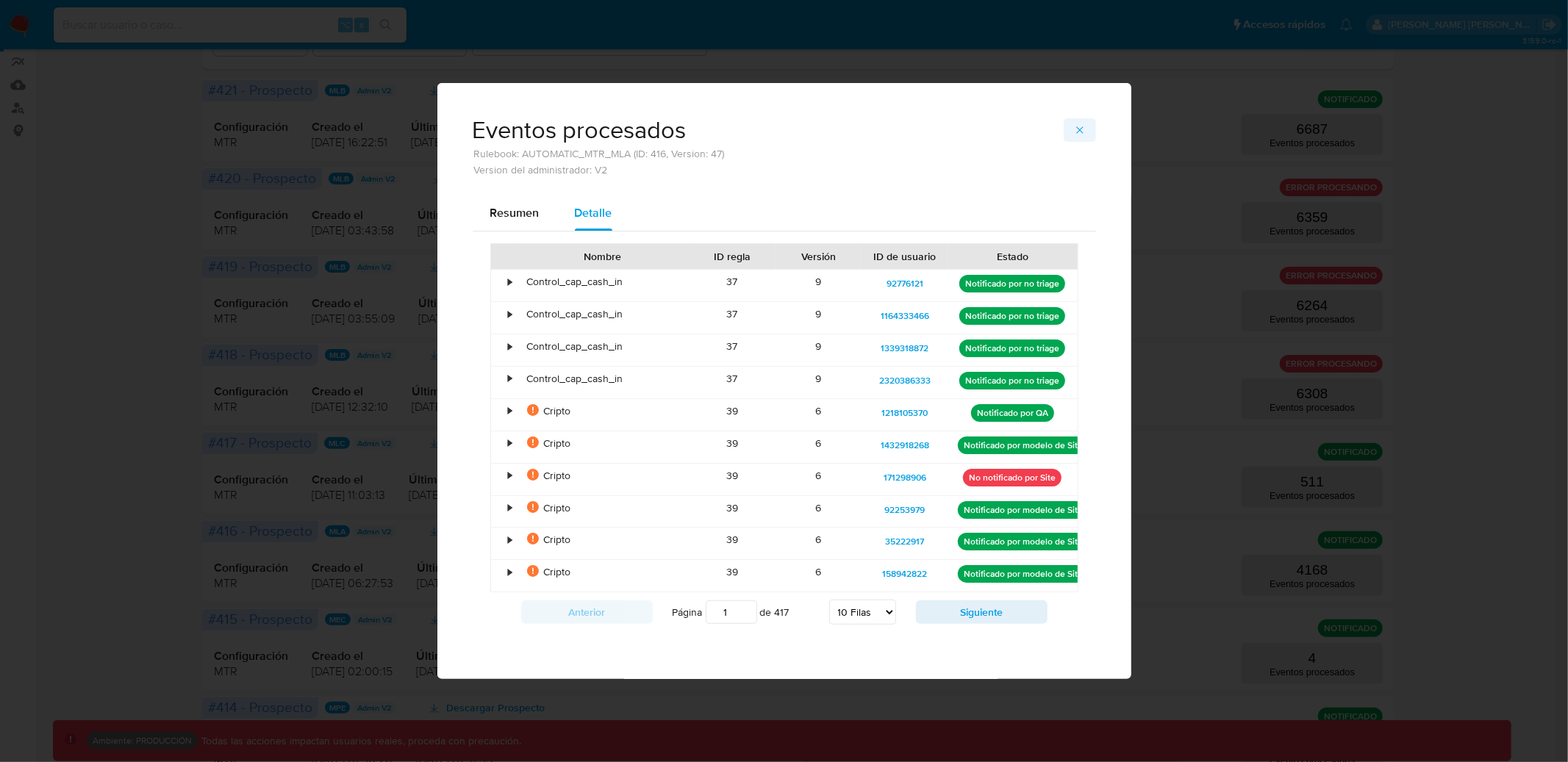
click at [1078, 129] on icon "button" at bounding box center [1080, 129] width 7 height 7
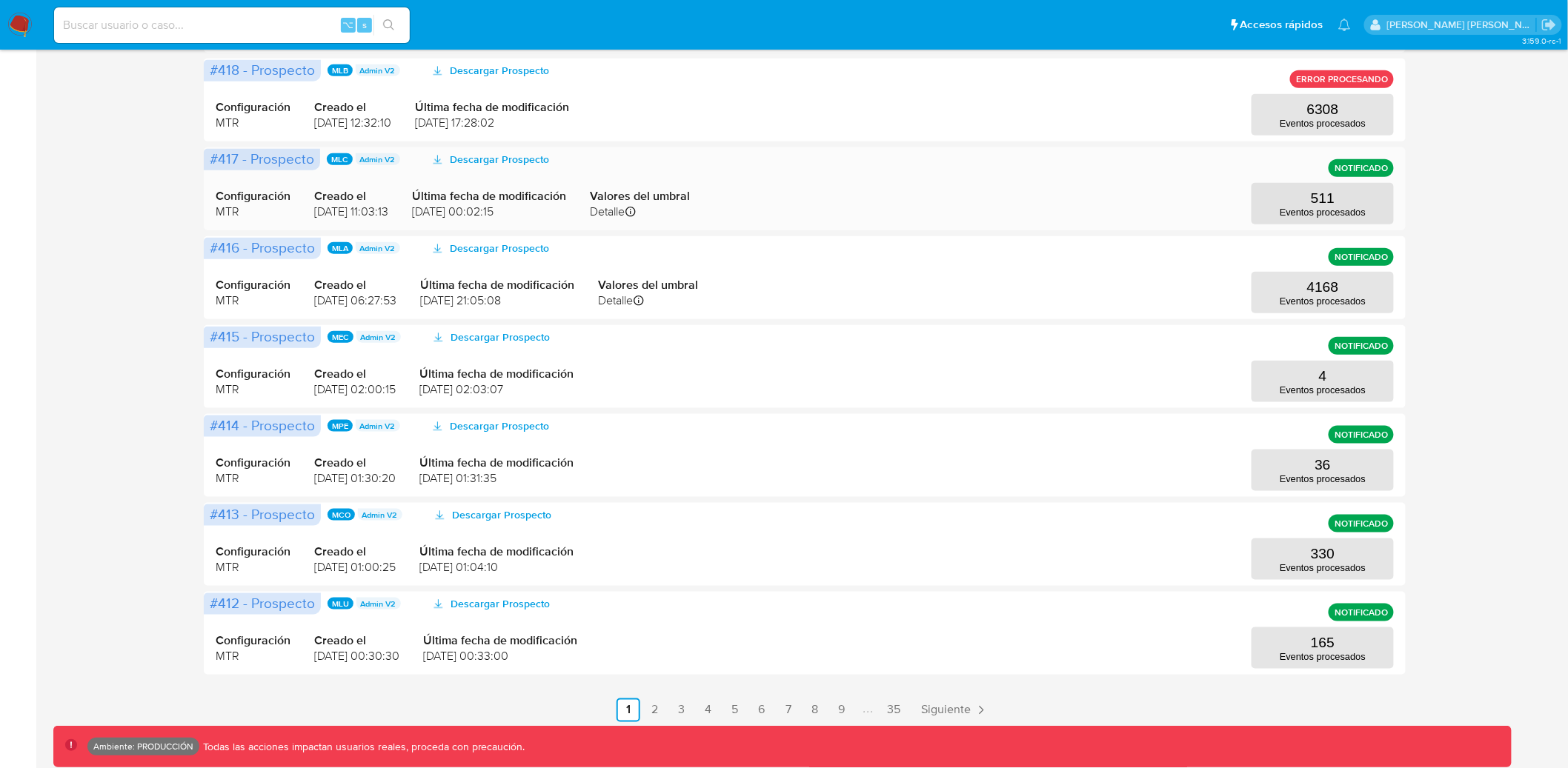
scroll to position [500, 0]
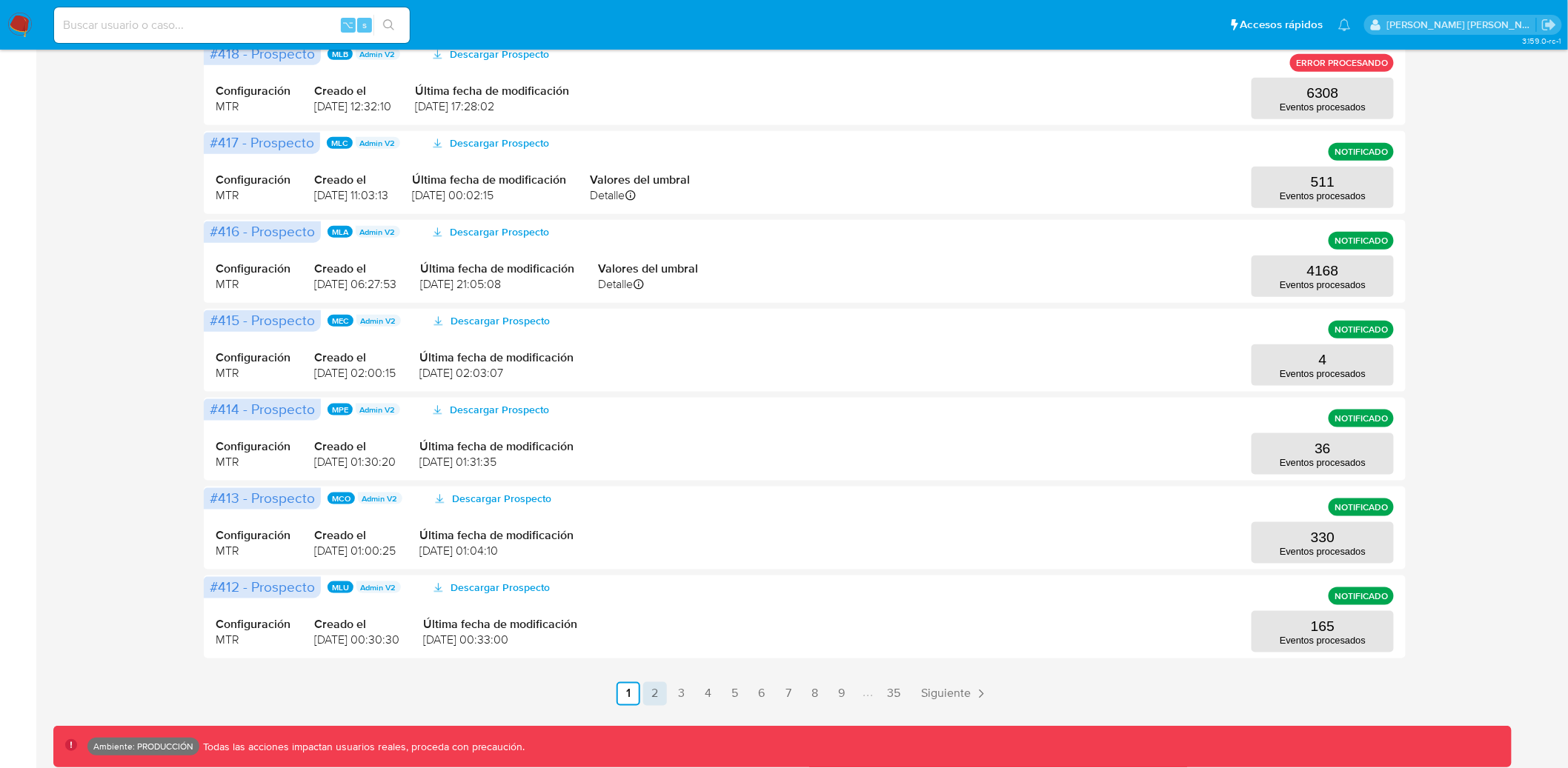
click at [658, 692] on link "2" at bounding box center [655, 694] width 24 height 24
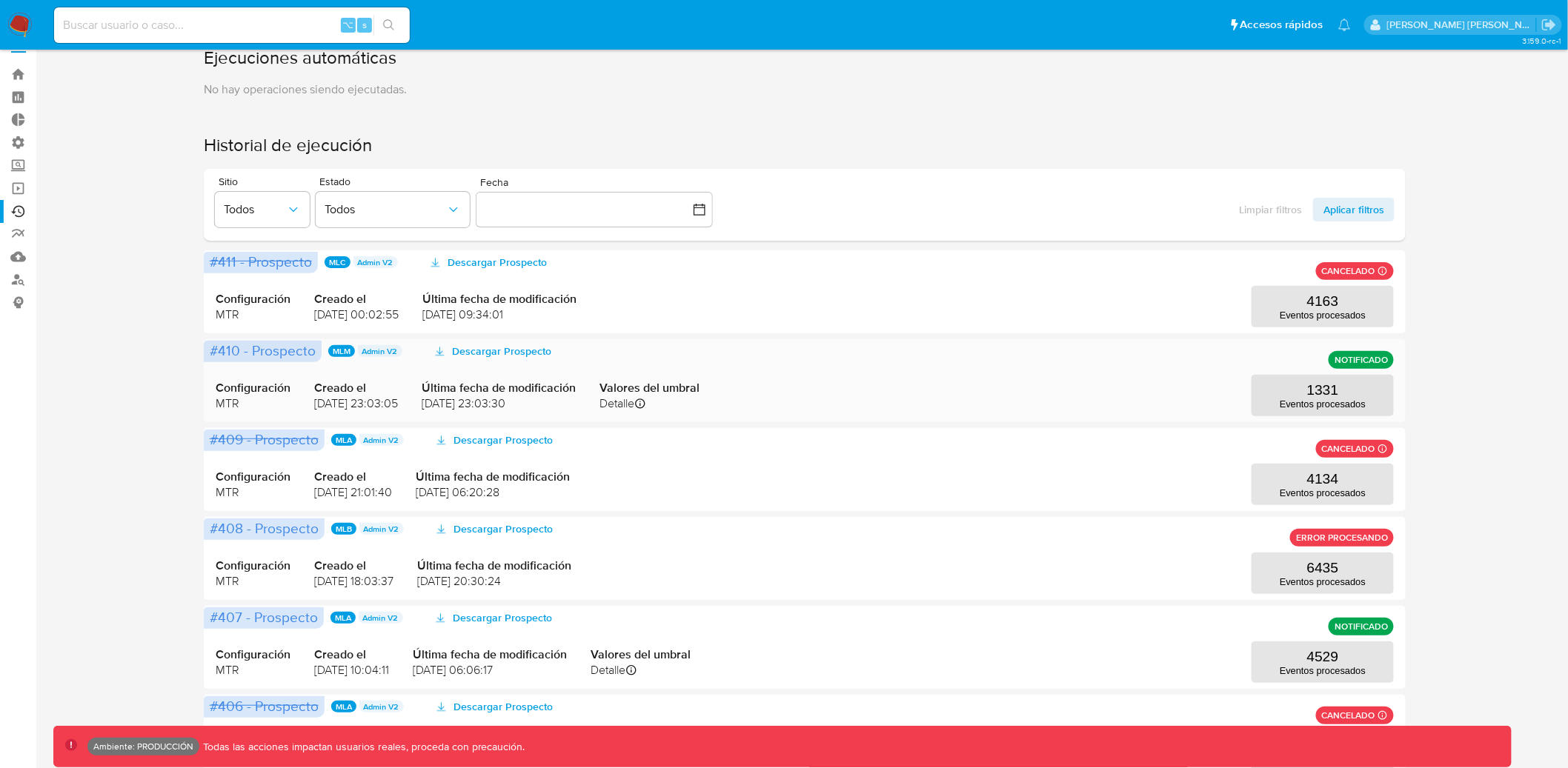
scroll to position [28, 0]
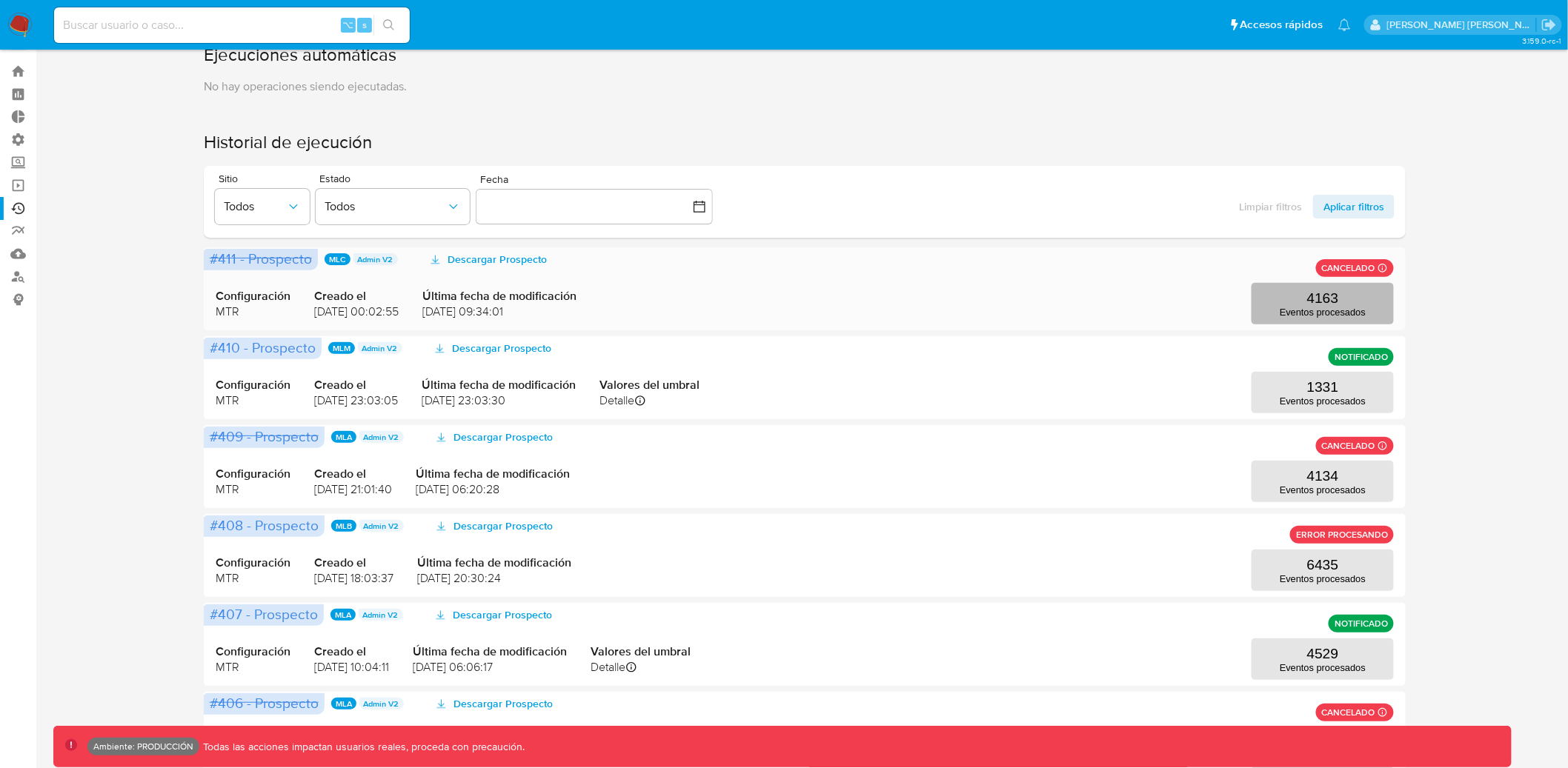
click at [1331, 311] on p "Eventos procesados" at bounding box center [1322, 311] width 86 height 11
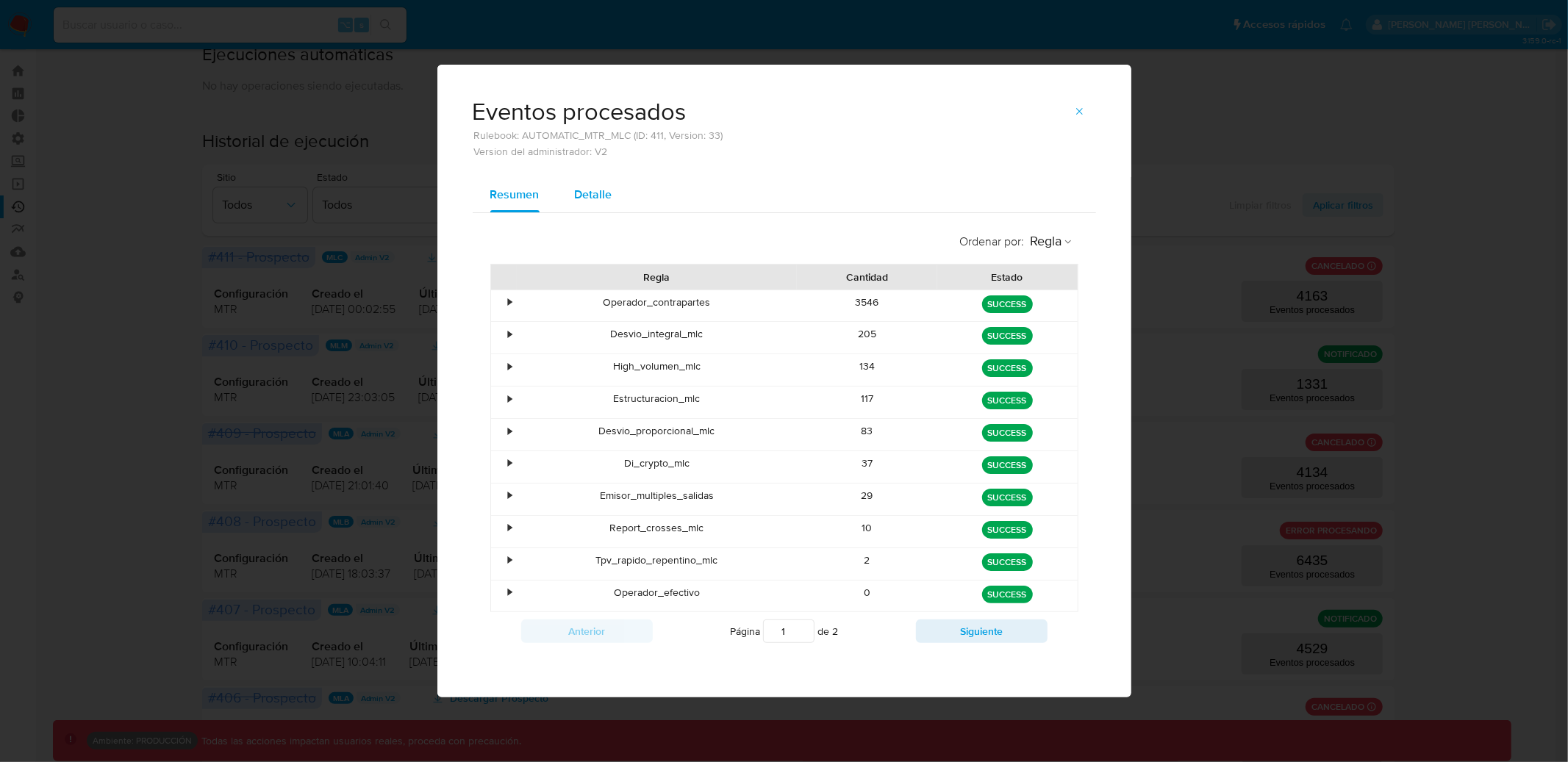
click at [588, 194] on span "Detalle" at bounding box center [593, 194] width 38 height 17
select select "10"
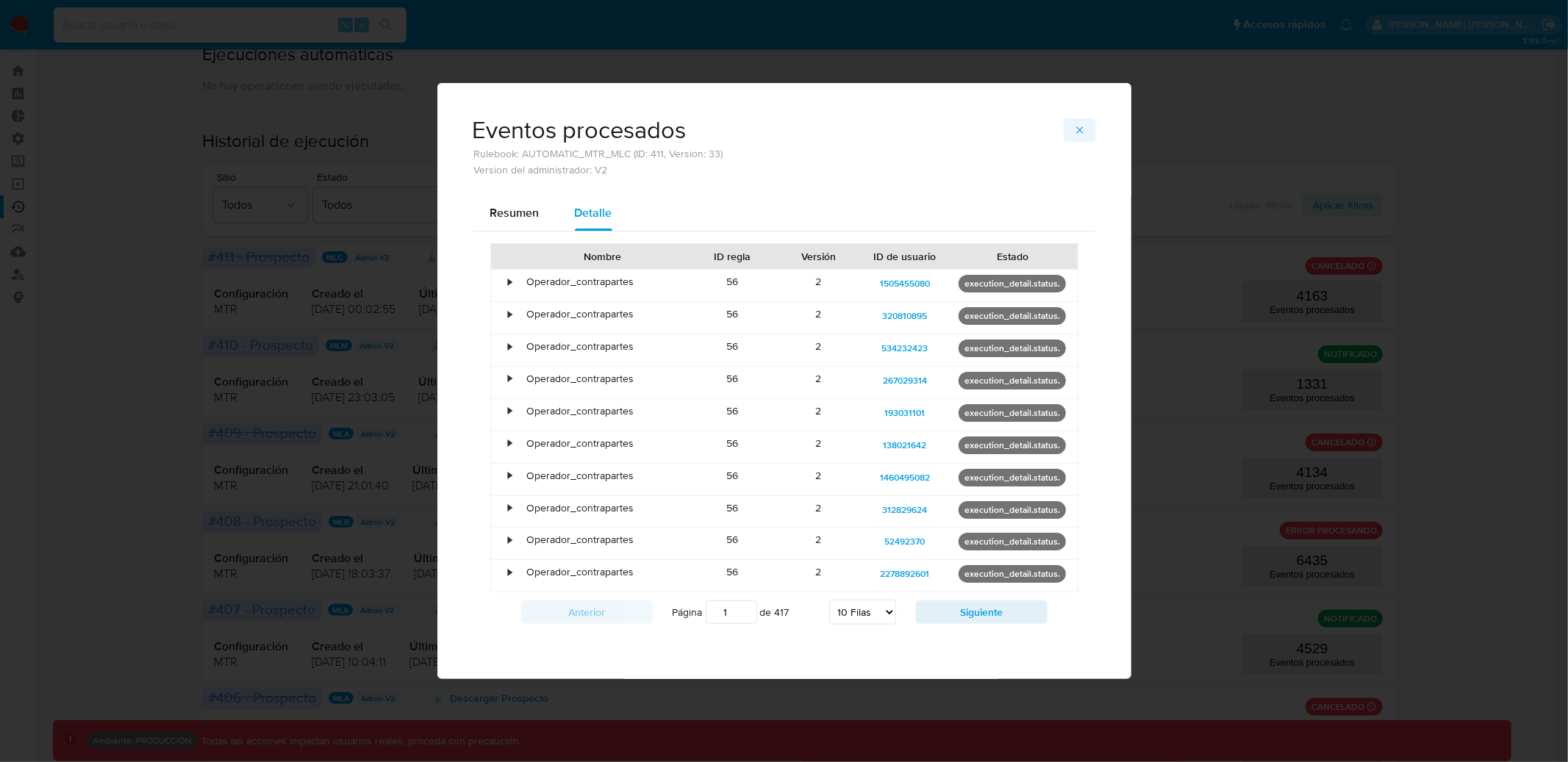
click at [1074, 132] on icon "button" at bounding box center [1080, 130] width 12 height 12
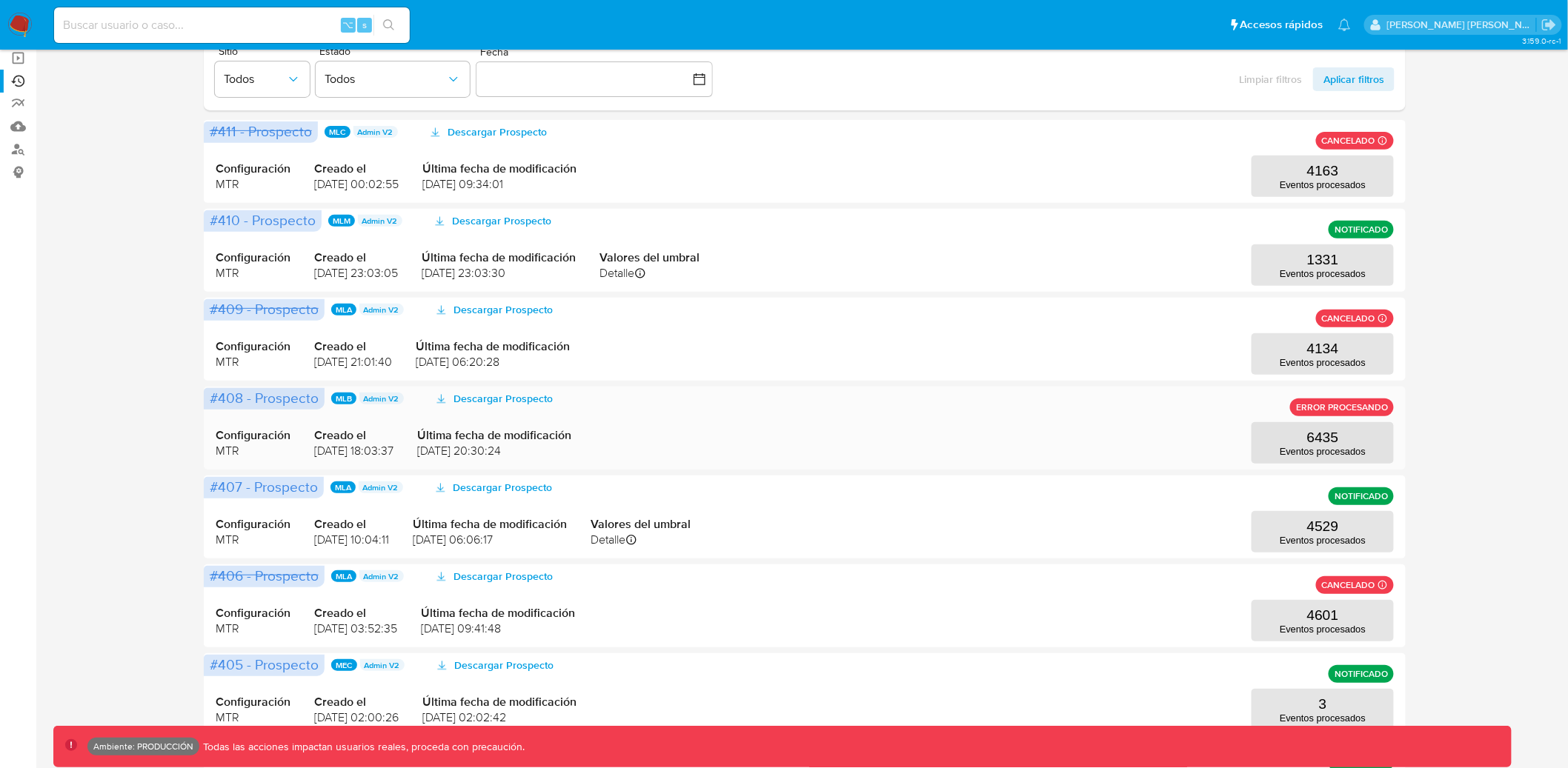
scroll to position [156, 0]
click at [1320, 449] on p "Eventos procesados" at bounding box center [1322, 450] width 86 height 11
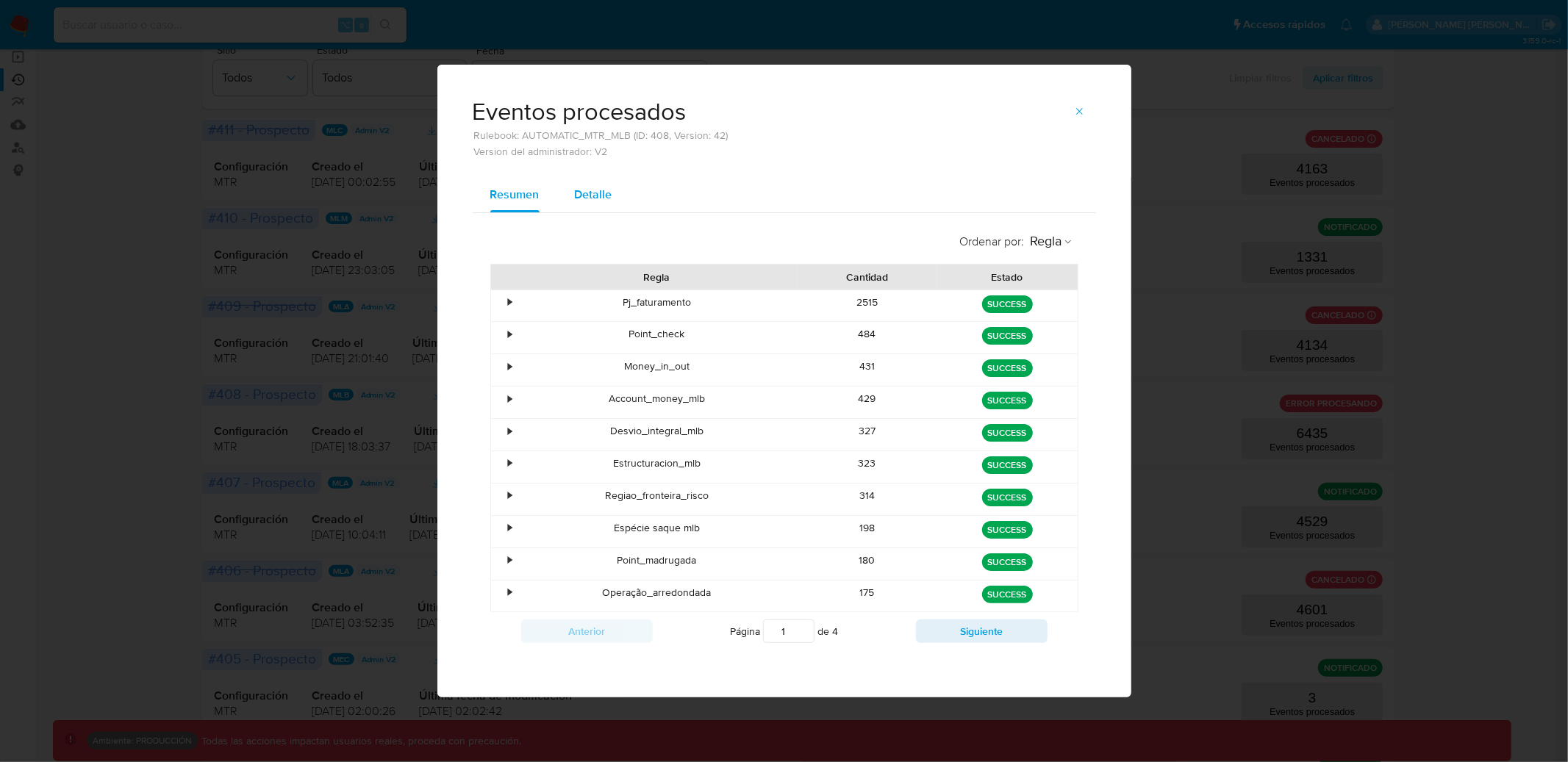
click at [609, 189] on span "Detalle" at bounding box center [593, 194] width 38 height 17
select select "10"
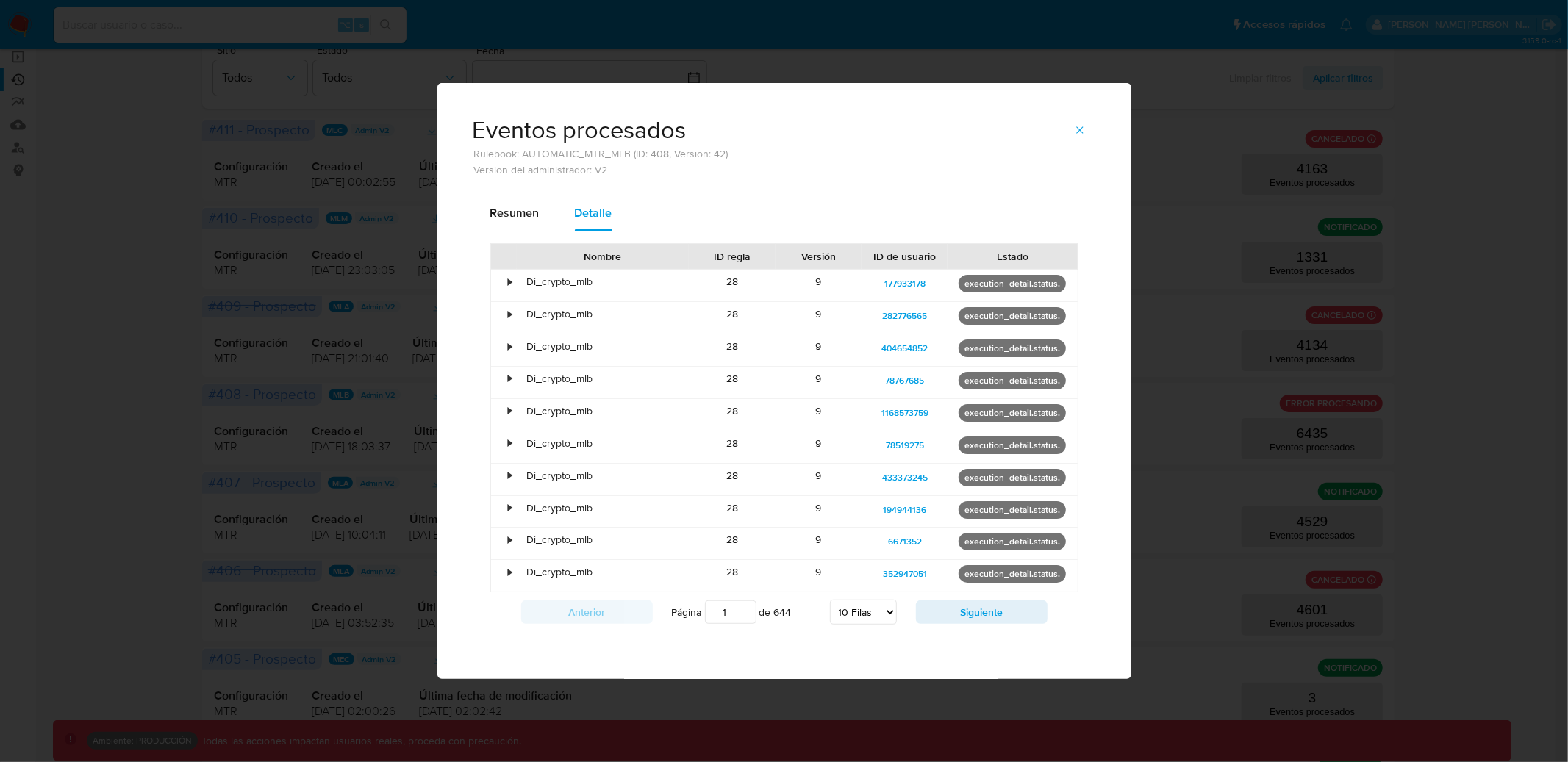
click at [1075, 129] on icon "button" at bounding box center [1080, 130] width 12 height 12
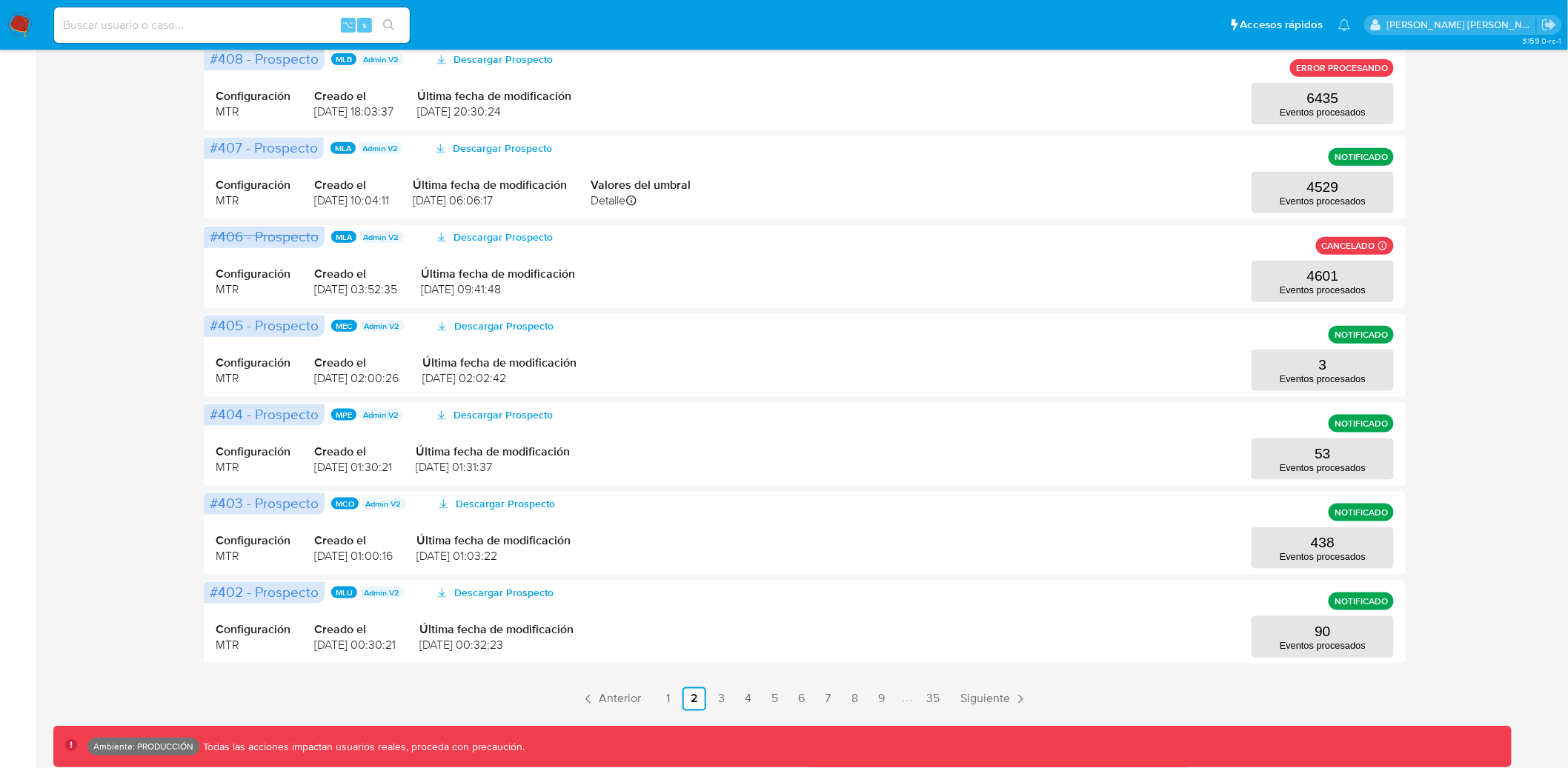
scroll to position [0, 0]
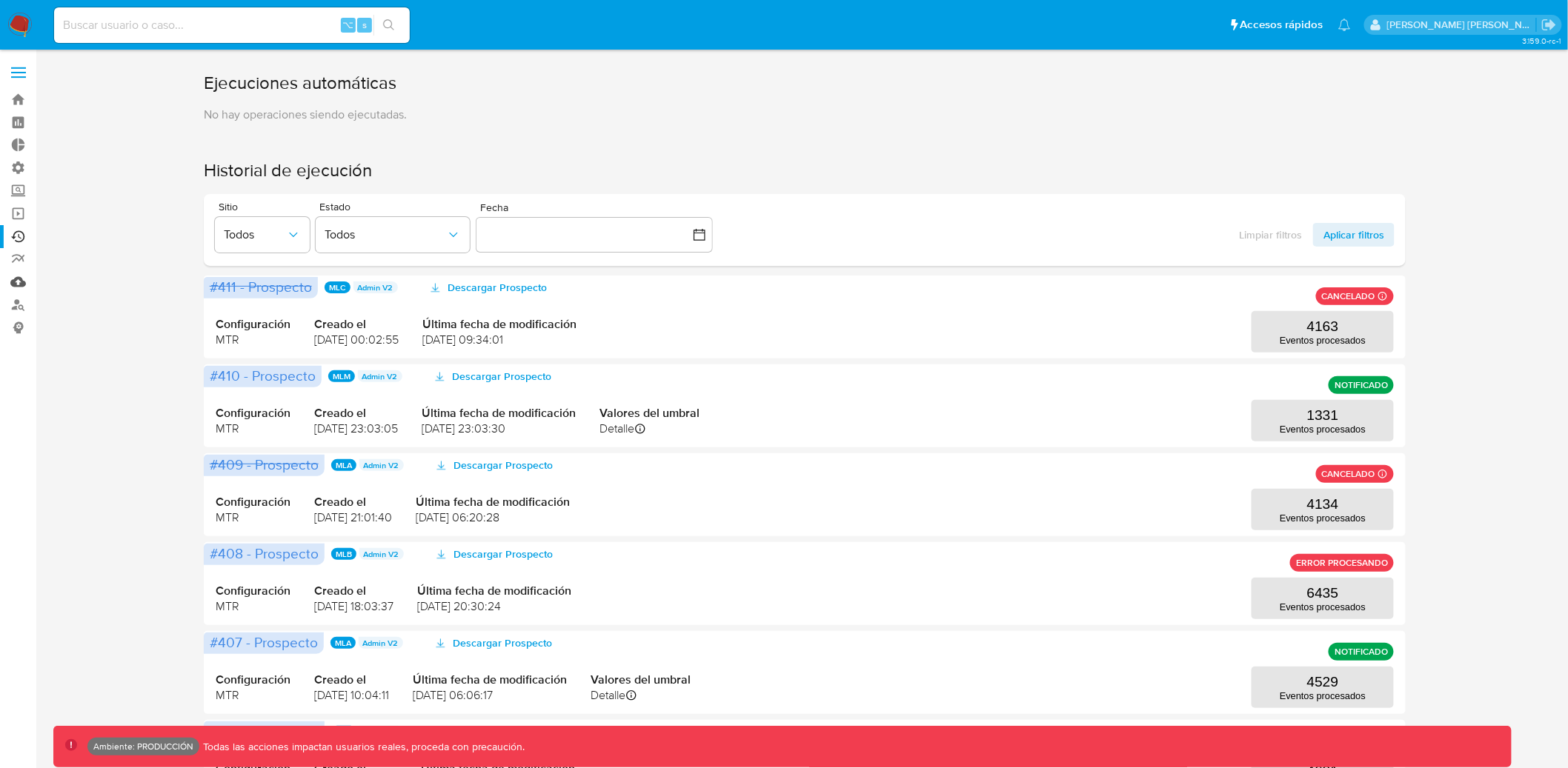
click at [20, 285] on link "Mulan" at bounding box center [88, 281] width 177 height 23
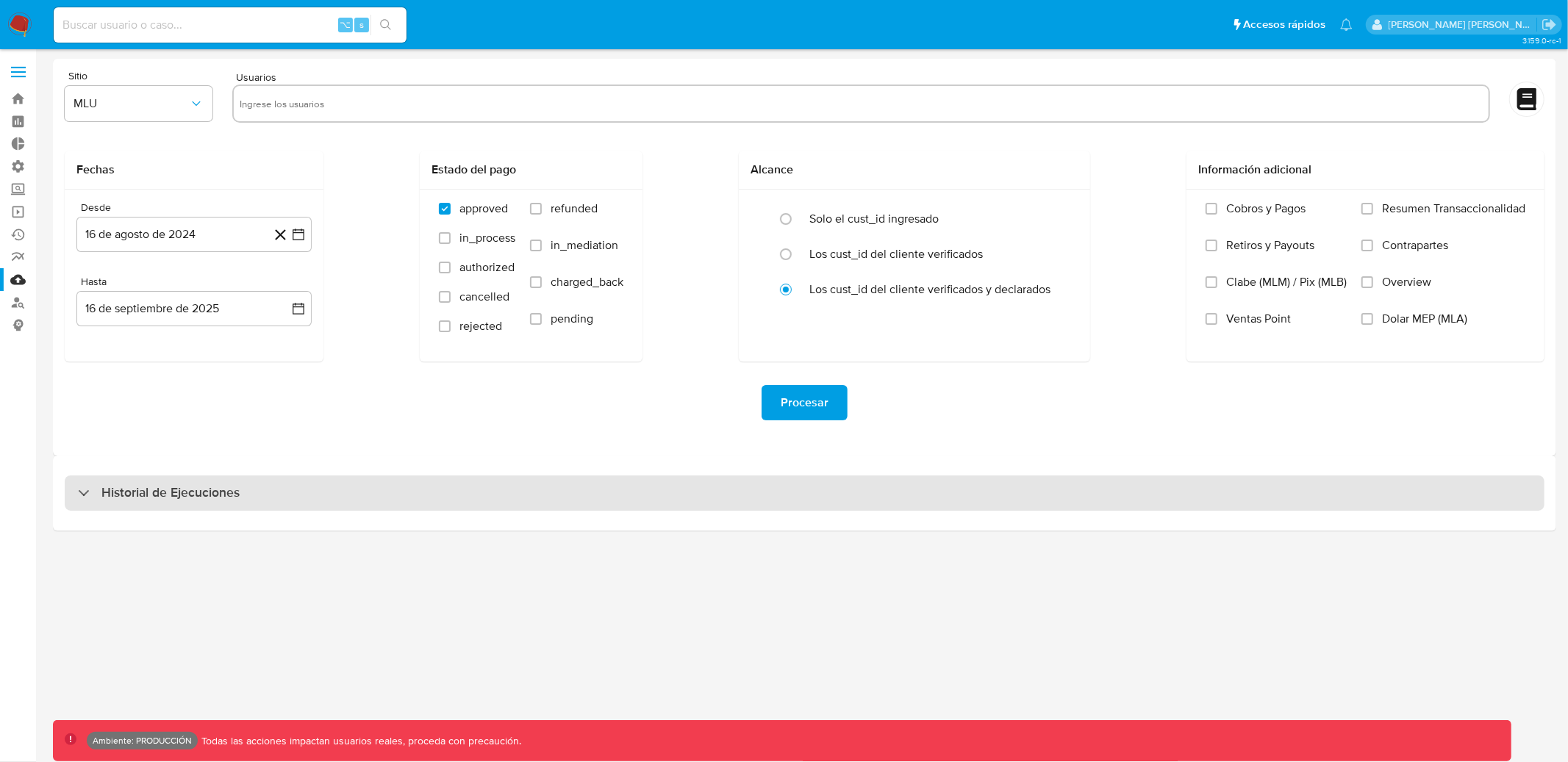
click at [168, 484] on h3 "Historial de Ejecuciones" at bounding box center [170, 492] width 139 height 18
select select "10"
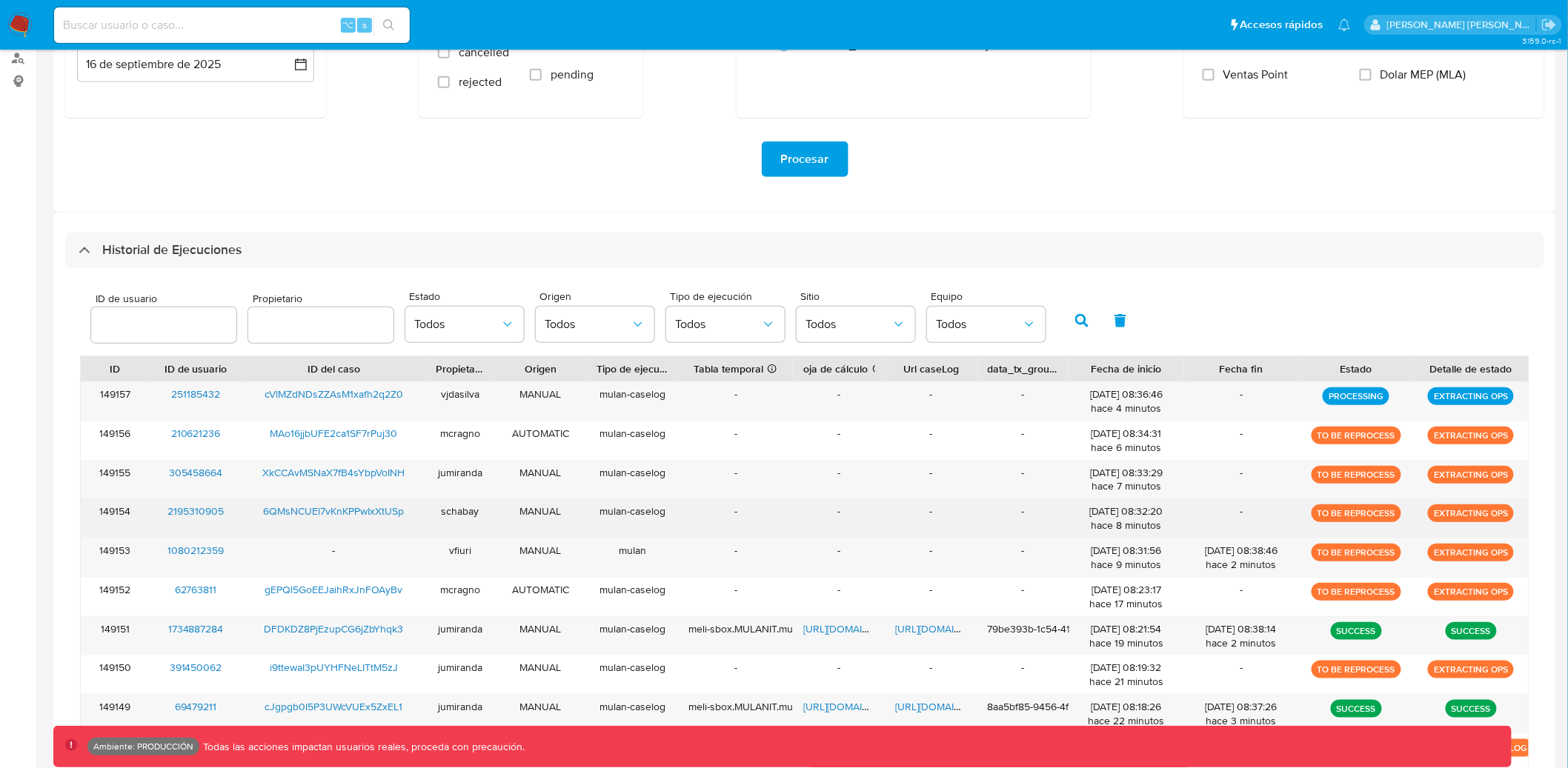
scroll to position [276, 0]
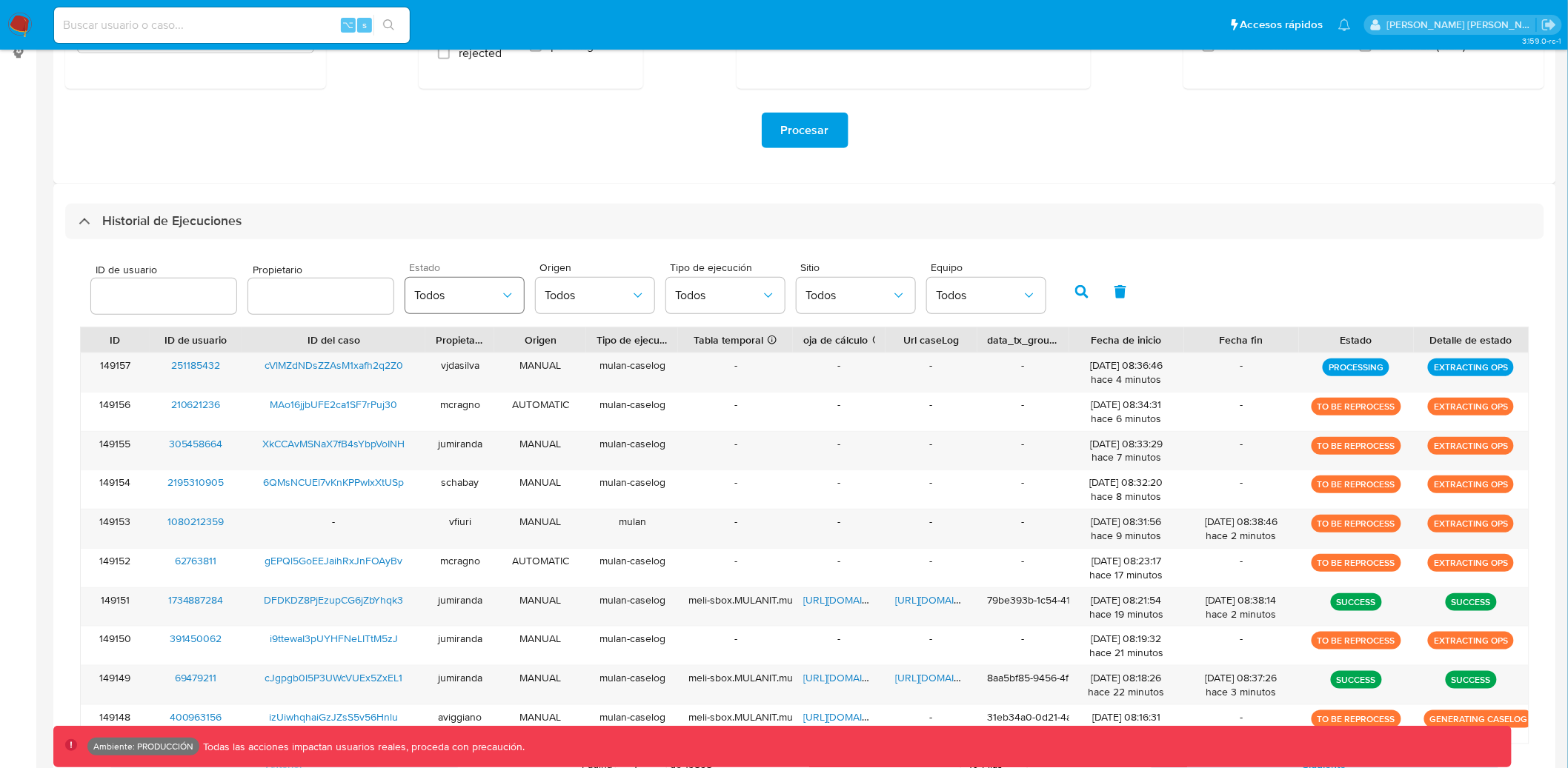
click at [500, 294] on icon "button" at bounding box center [508, 295] width 15 height 15
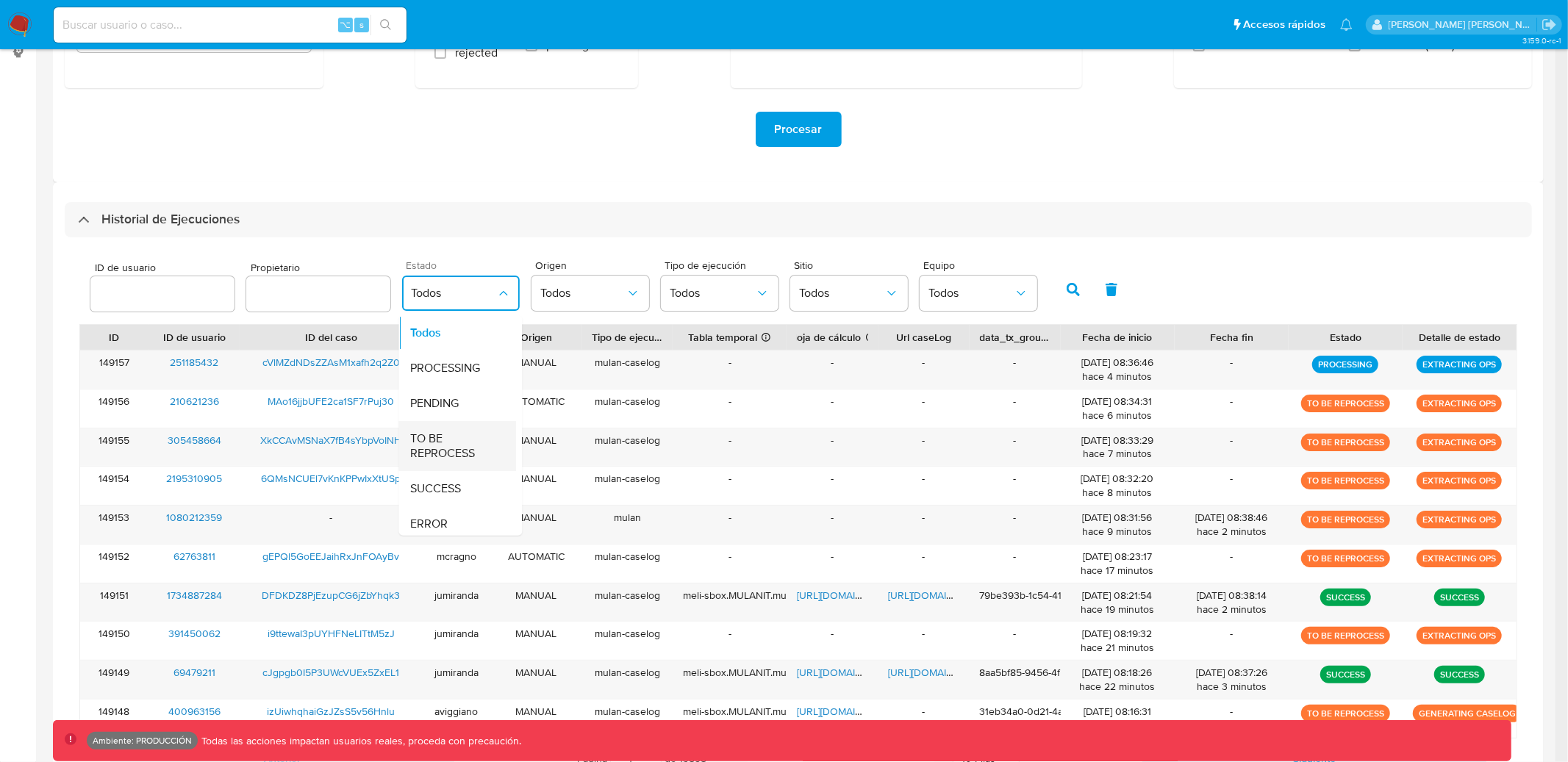
click at [434, 446] on span "TO BE REPROCESS" at bounding box center [453, 446] width 85 height 29
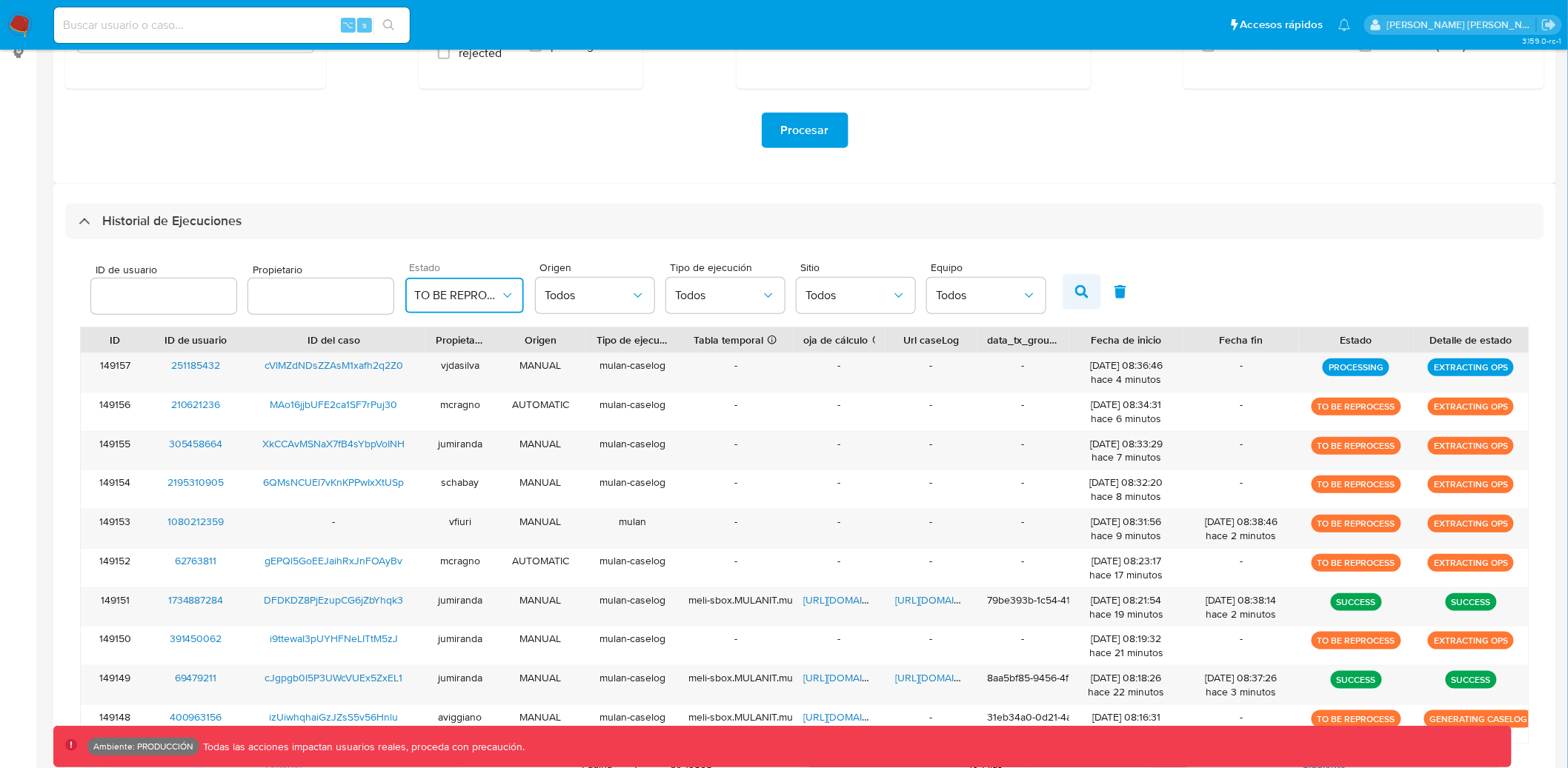
click at [1062, 289] on button "button" at bounding box center [1082, 292] width 39 height 35
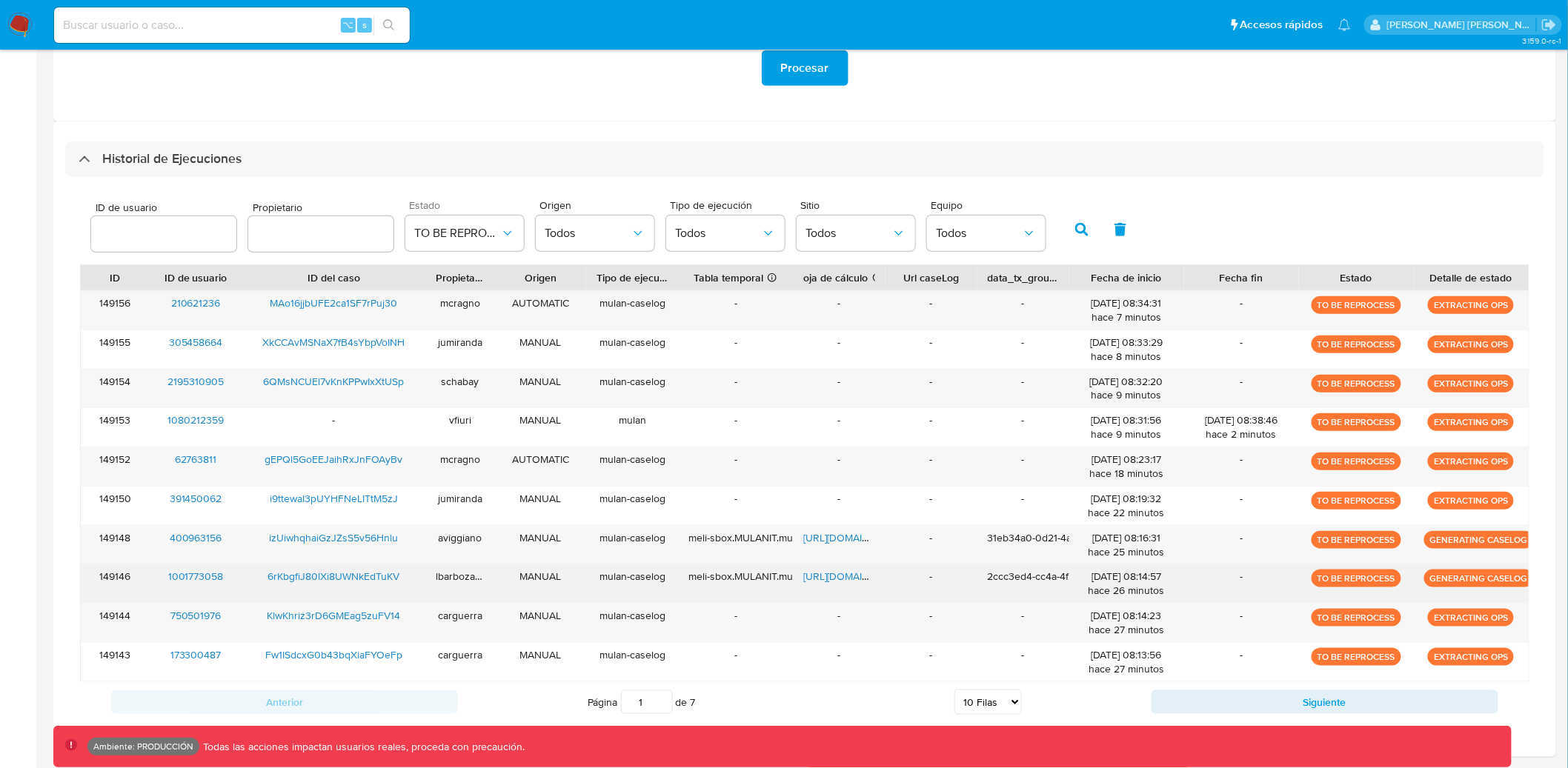
scroll to position [389, 0]
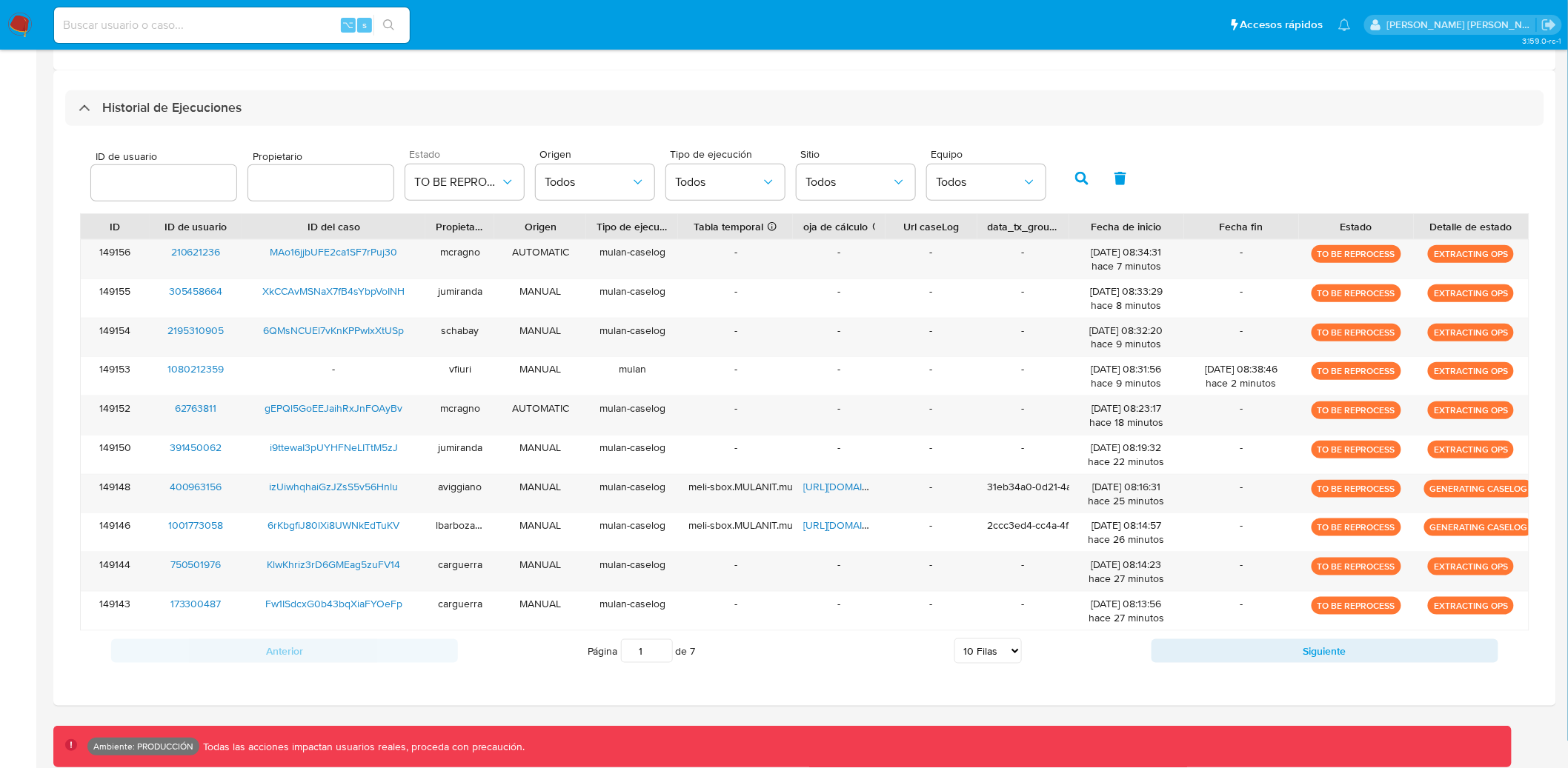
click at [1076, 180] on icon "button" at bounding box center [1082, 178] width 13 height 13
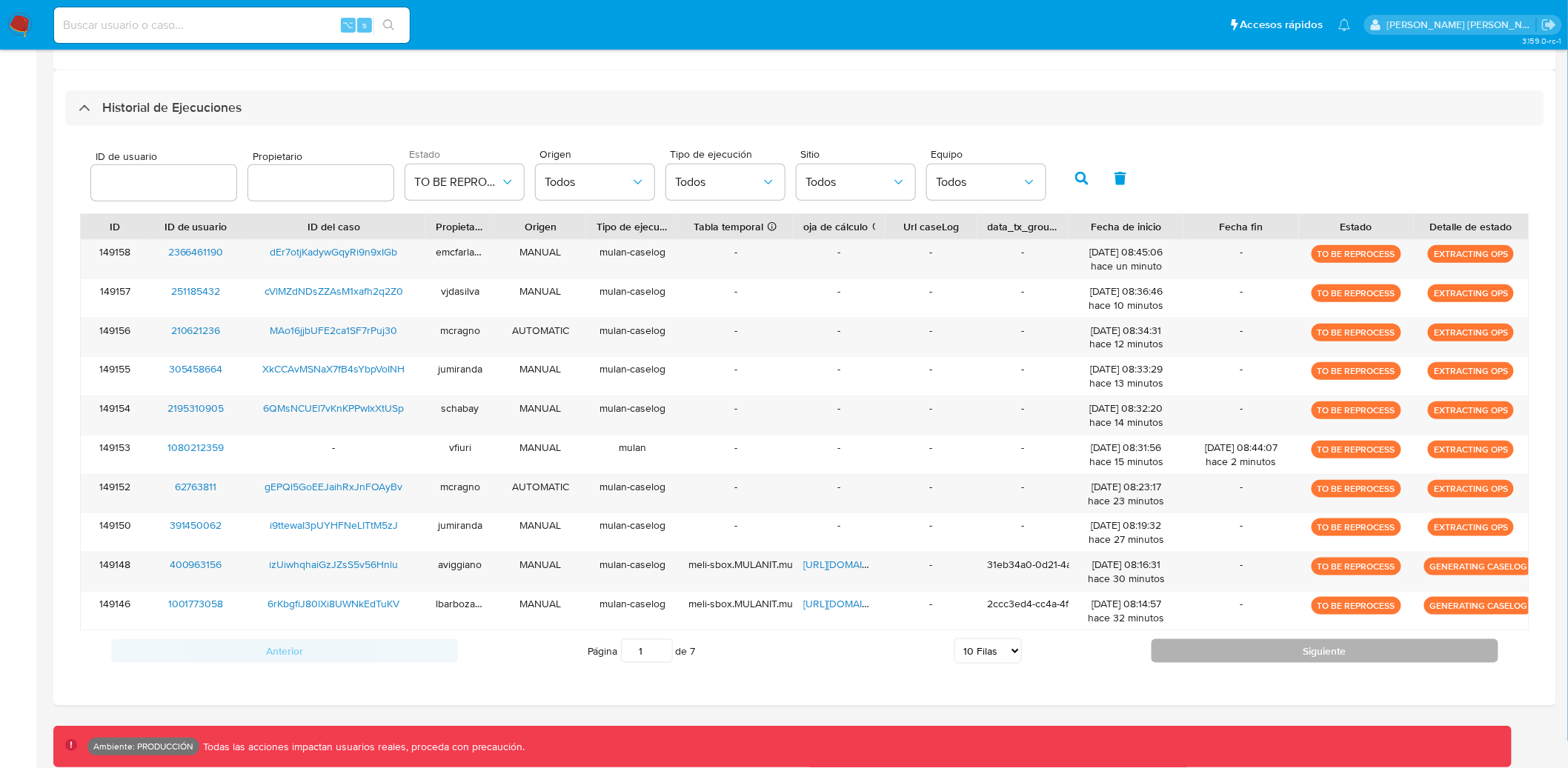
click at [1268, 659] on button "Siguiente" at bounding box center [1325, 651] width 347 height 24
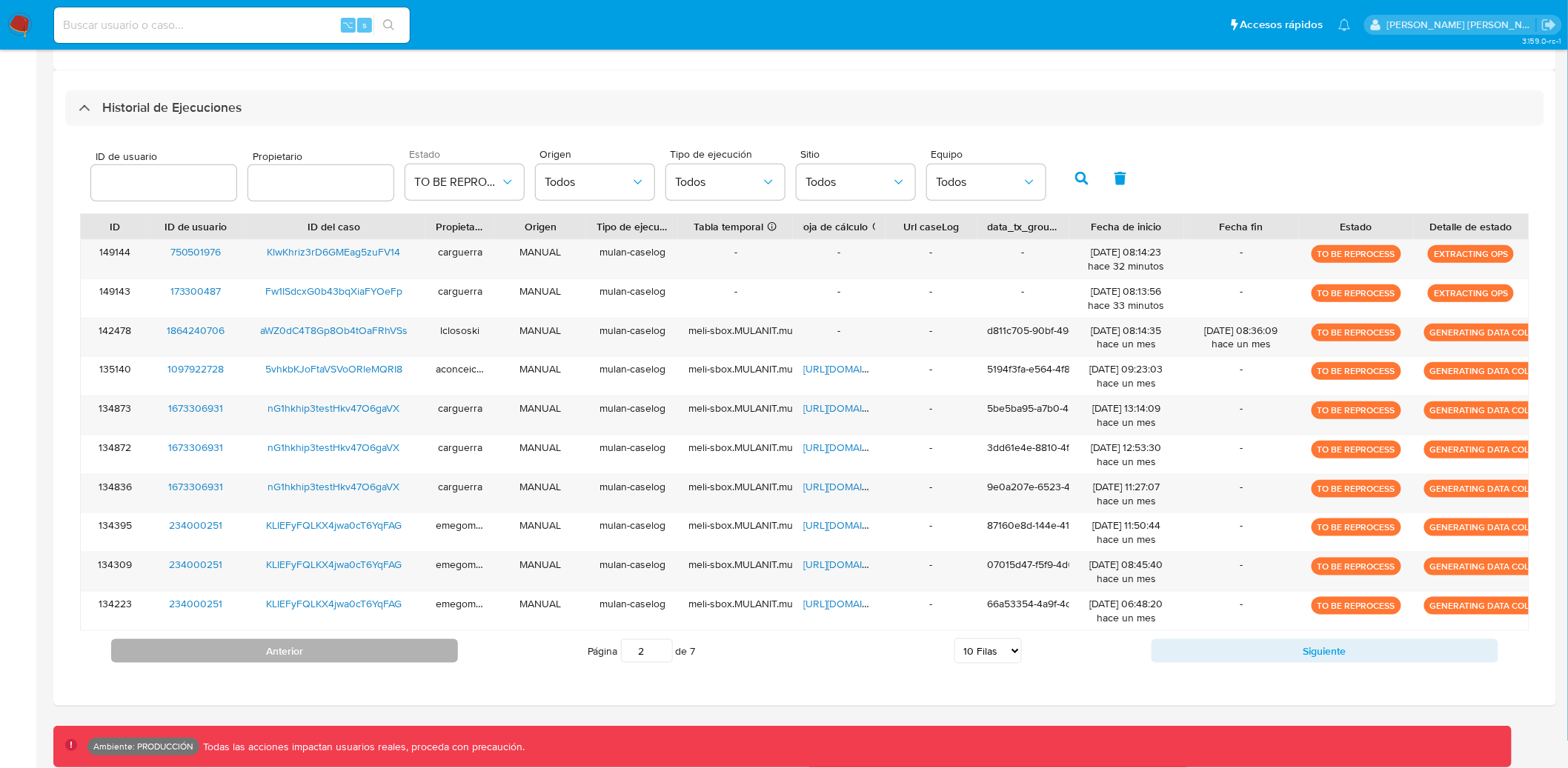
click at [244, 659] on button "Anterior" at bounding box center [284, 651] width 347 height 24
type input "1"
